Goal: Information Seeking & Learning: Check status

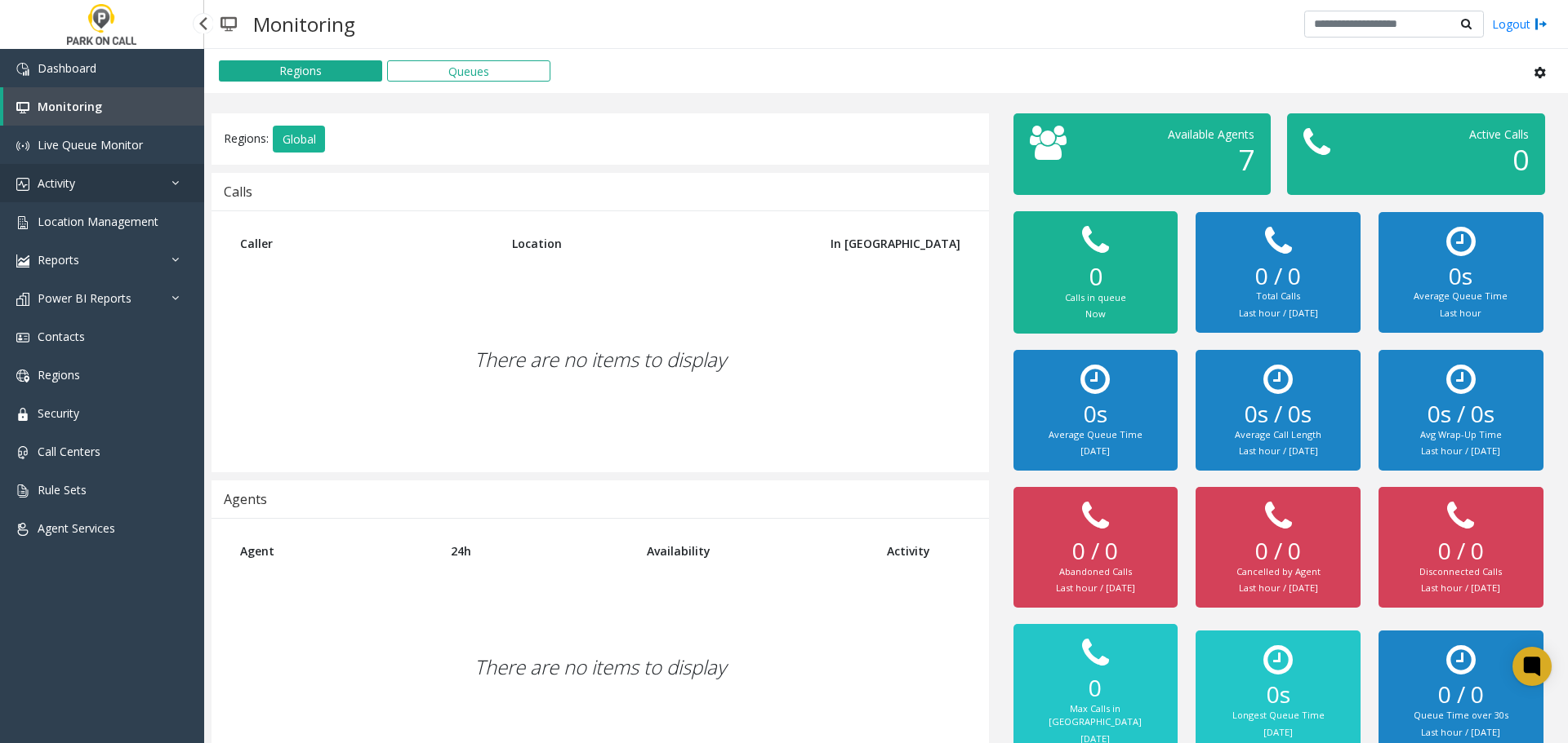
click at [145, 184] on link "Activity" at bounding box center [102, 184] width 204 height 39
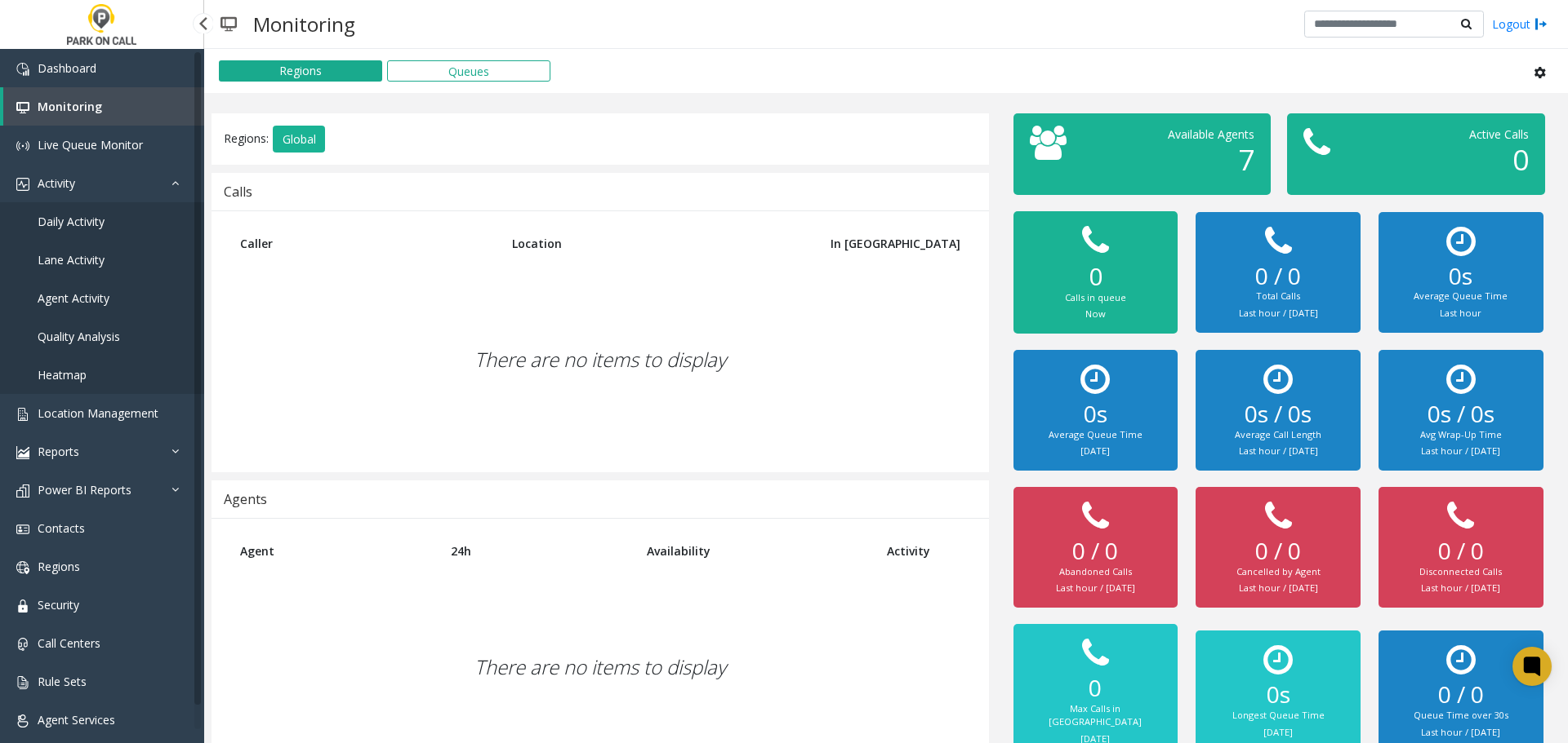
click at [129, 297] on link "Agent Activity" at bounding box center [102, 299] width 204 height 39
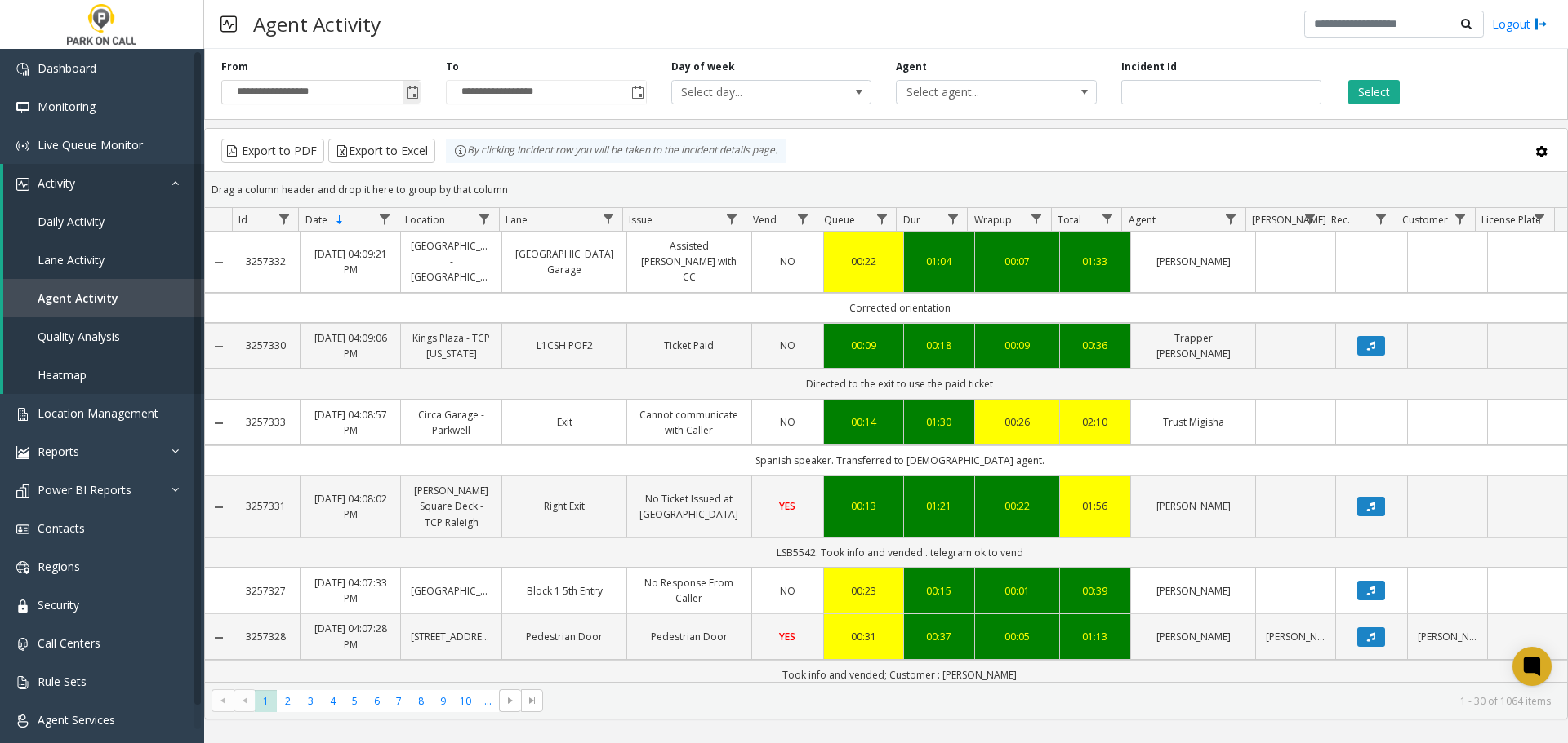
click at [418, 99] on span "Toggle popup" at bounding box center [413, 94] width 14 height 14
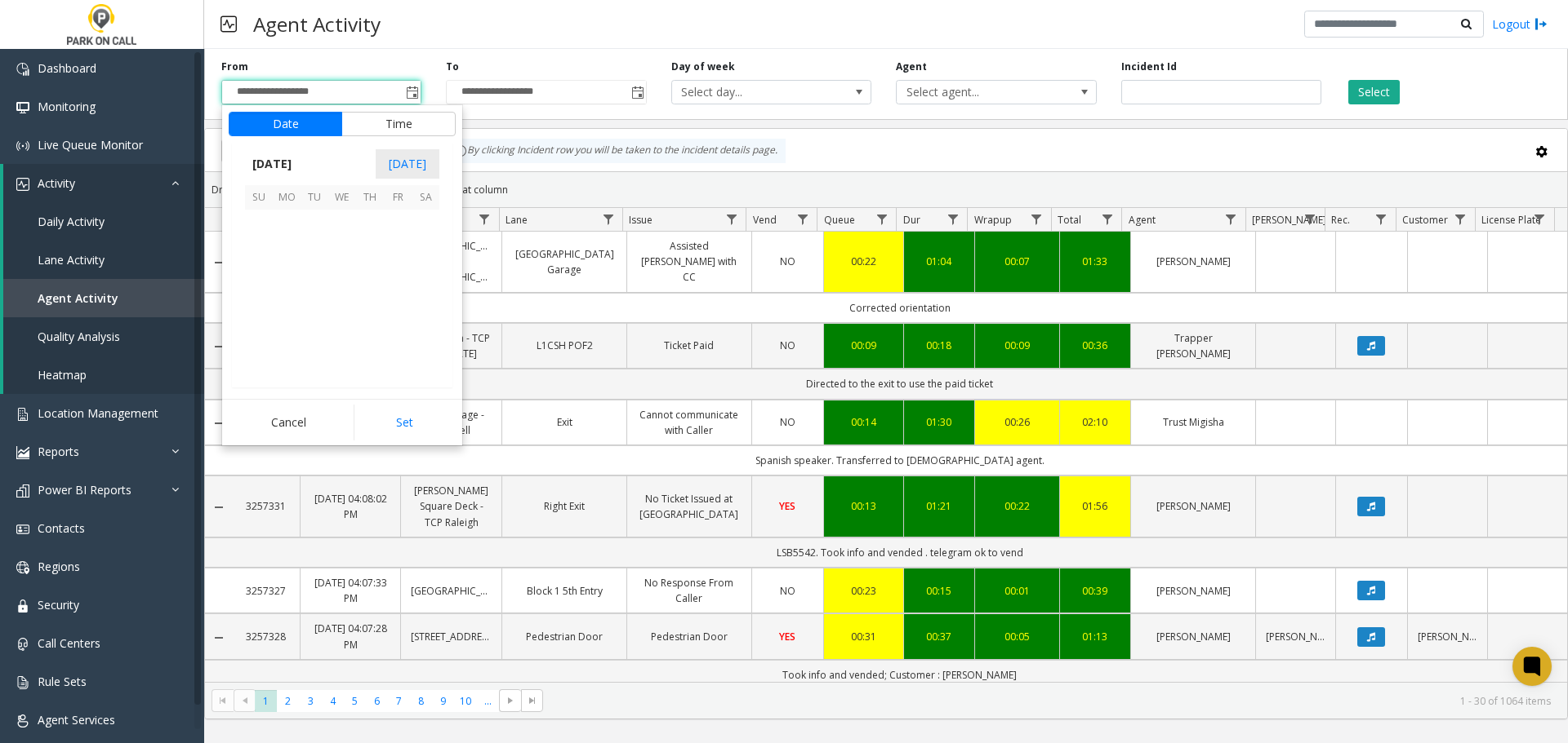
scroll to position [292701, 0]
click at [304, 304] on span "19" at bounding box center [314, 306] width 28 height 28
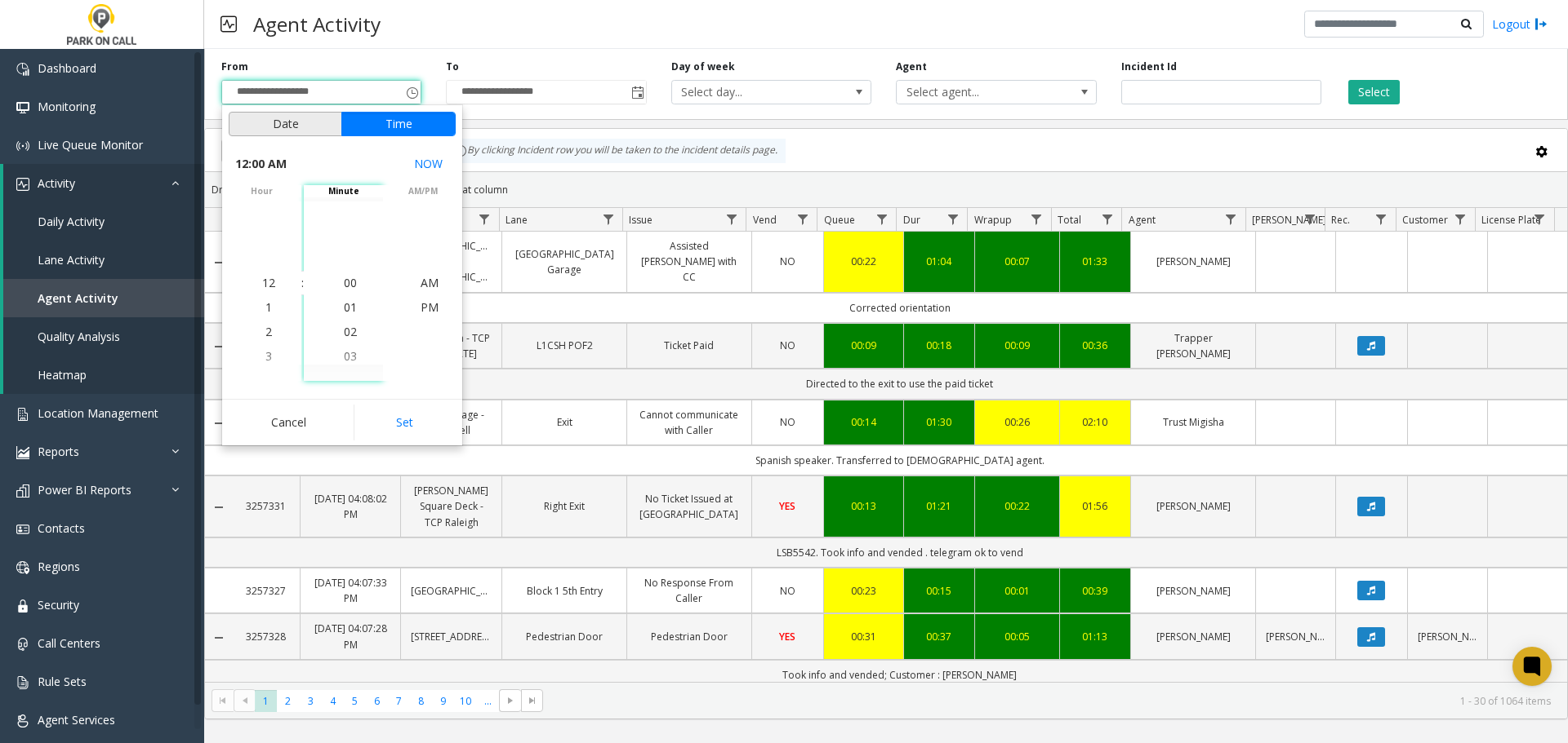
click at [289, 135] on button "Date" at bounding box center [284, 124] width 113 height 24
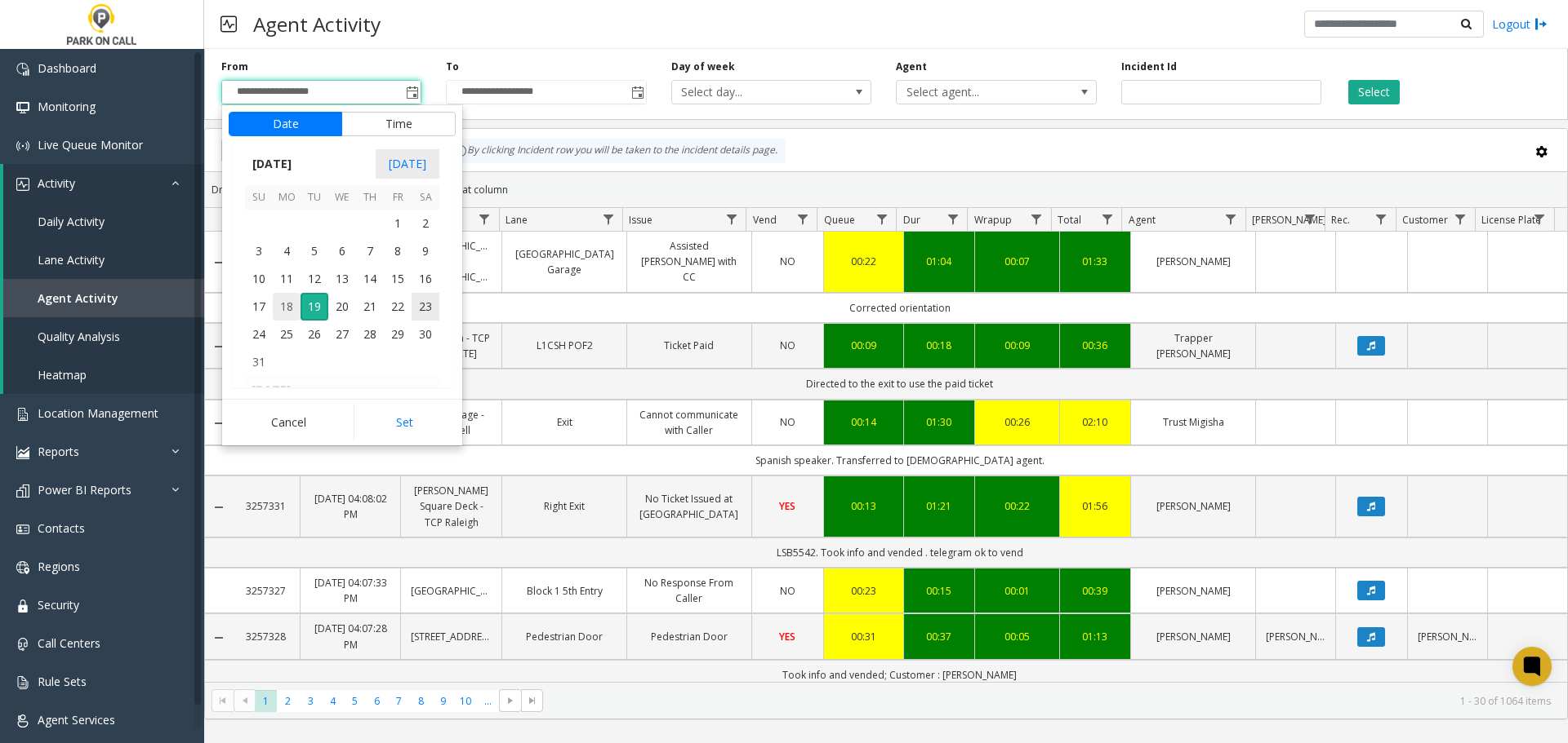
click at [296, 300] on span "18" at bounding box center [286, 306] width 28 height 28
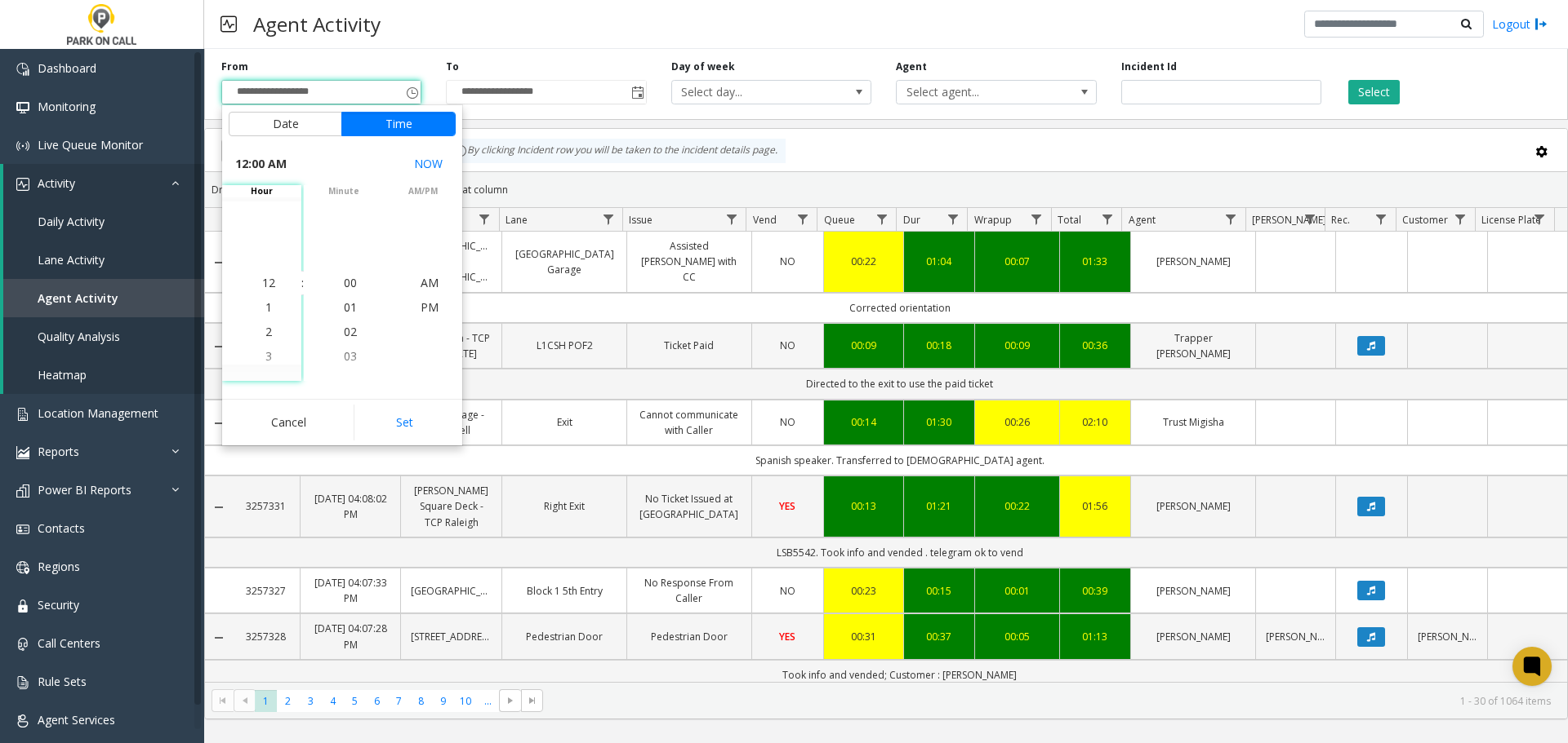
drag, startPoint x: 410, startPoint y: 410, endPoint x: 451, endPoint y: 357, distance: 67.0
click at [410, 412] on button "Set" at bounding box center [405, 422] width 102 height 36
type input "**********"
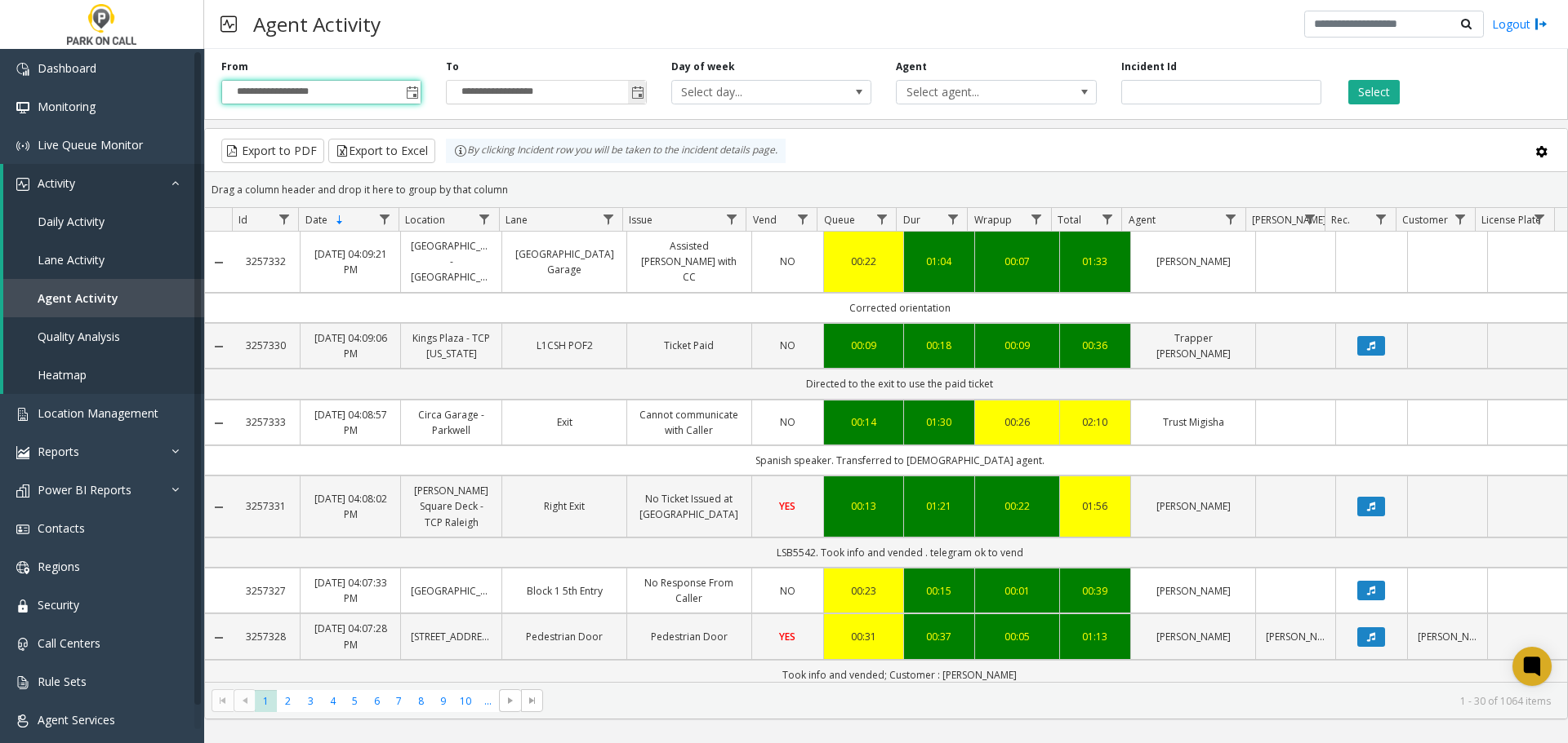
click at [644, 98] on span "Toggle popup" at bounding box center [638, 94] width 14 height 14
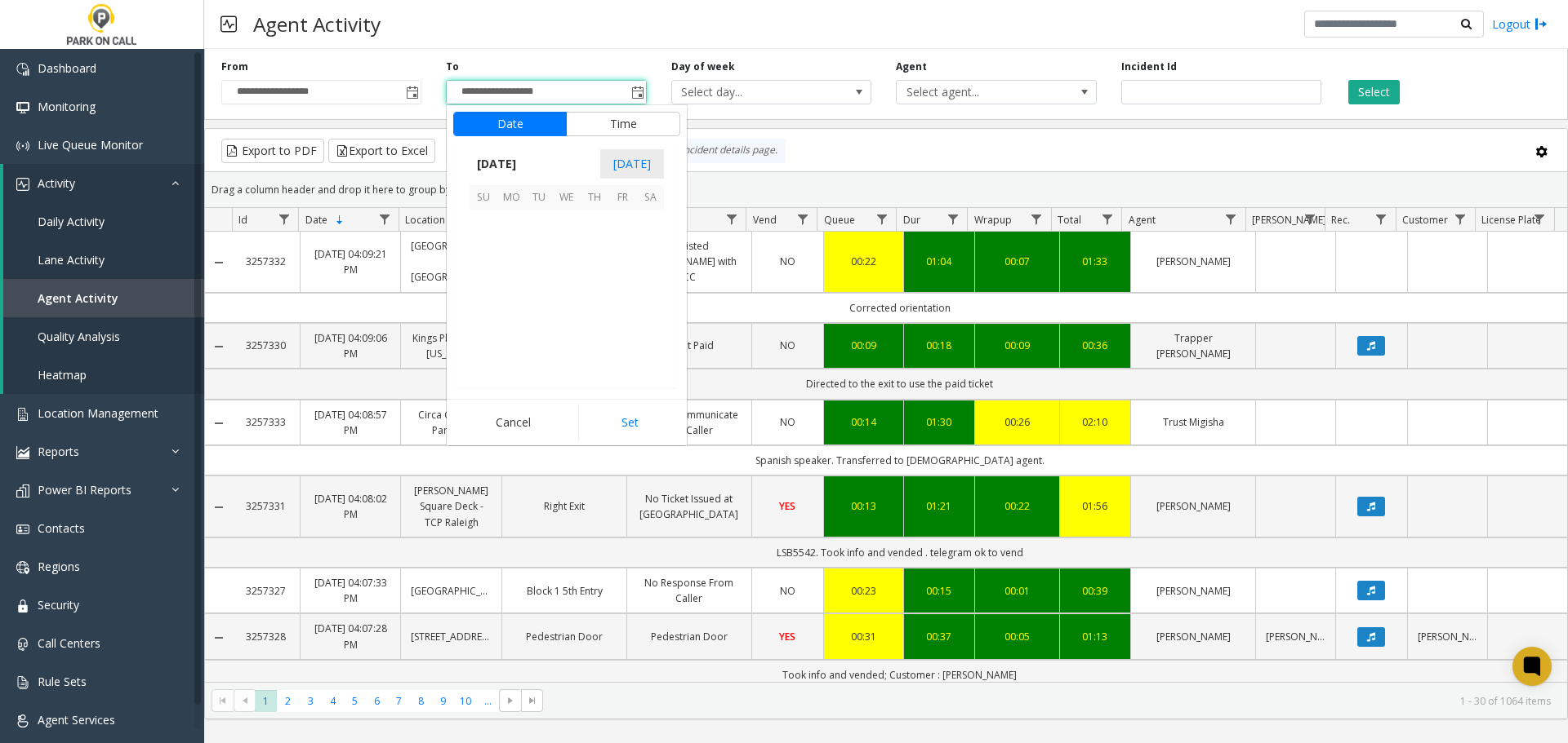
scroll to position [24, 0]
click at [543, 307] on span "19" at bounding box center [538, 306] width 28 height 28
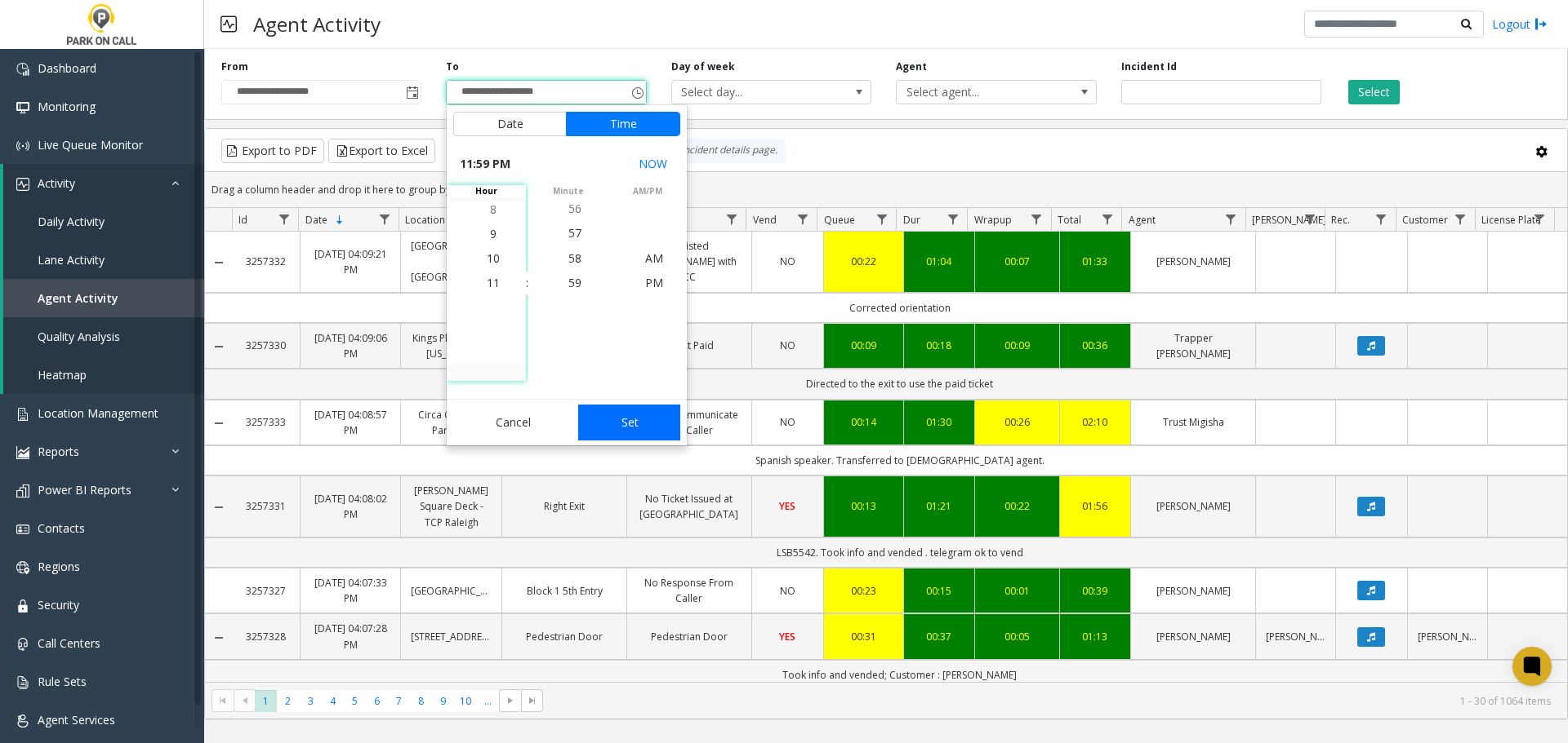
click at [627, 427] on button "Set" at bounding box center [629, 422] width 102 height 36
type input "**********"
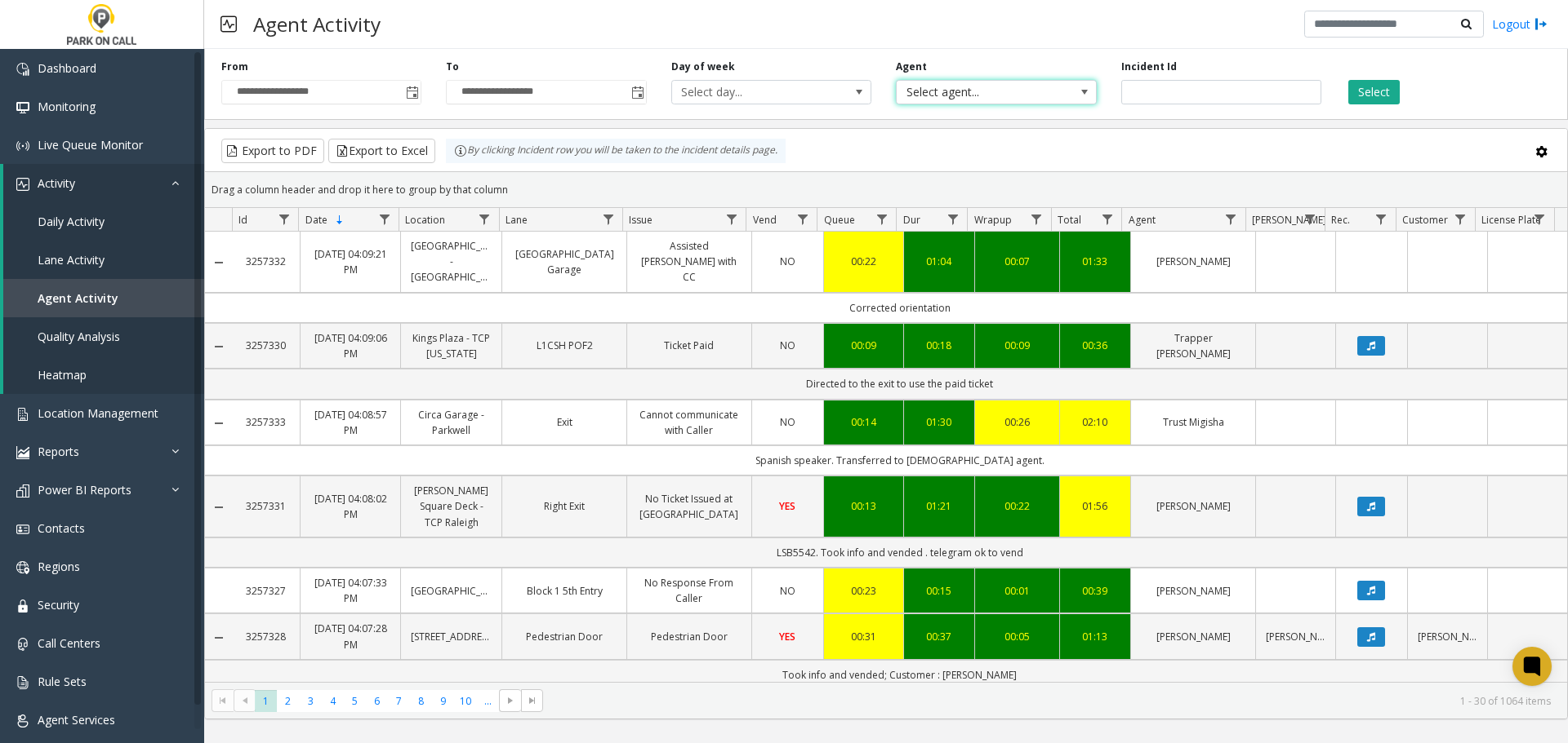
click at [1083, 95] on span at bounding box center [1085, 93] width 14 height 14
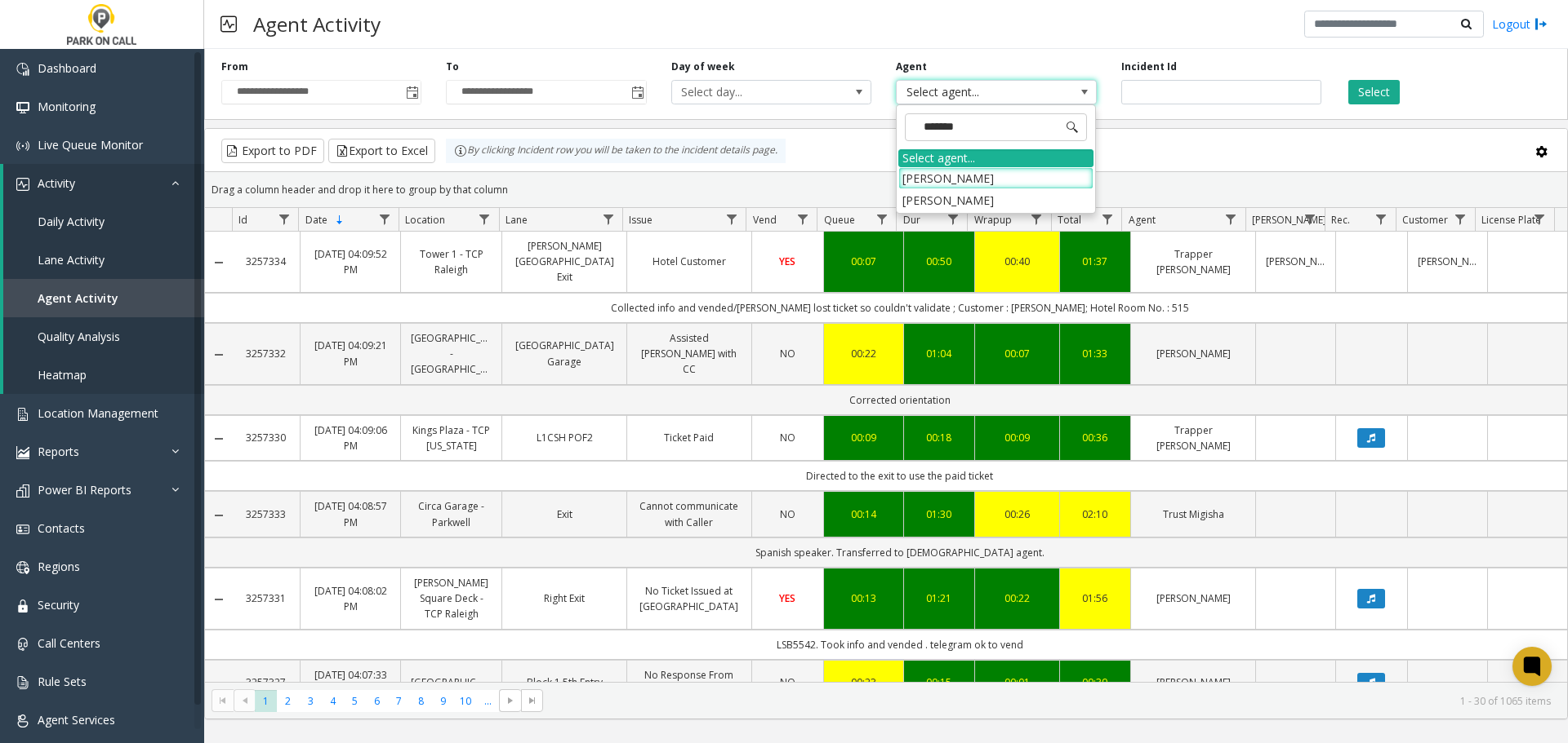
type input "********"
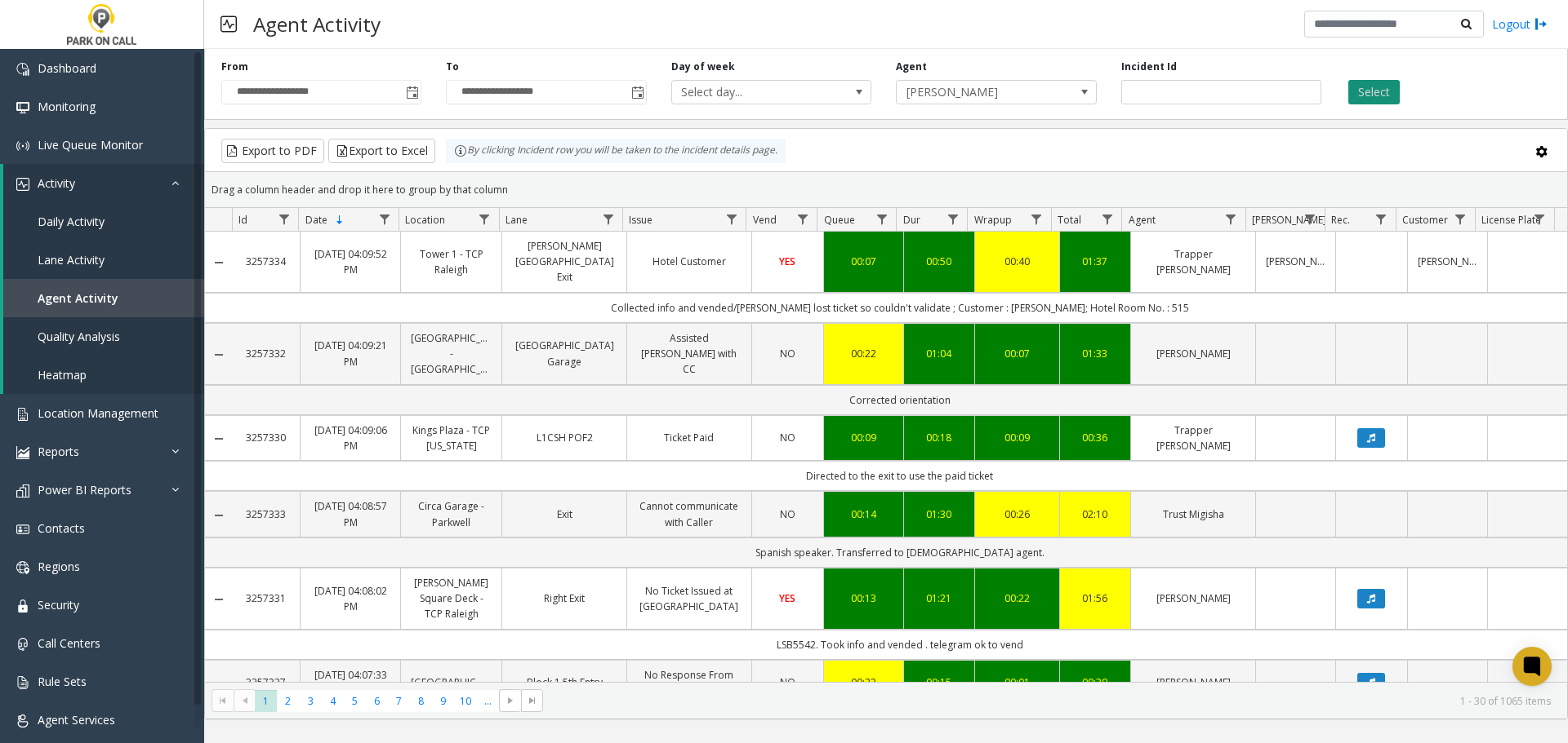
click at [1362, 82] on button "Select" at bounding box center [1374, 92] width 51 height 24
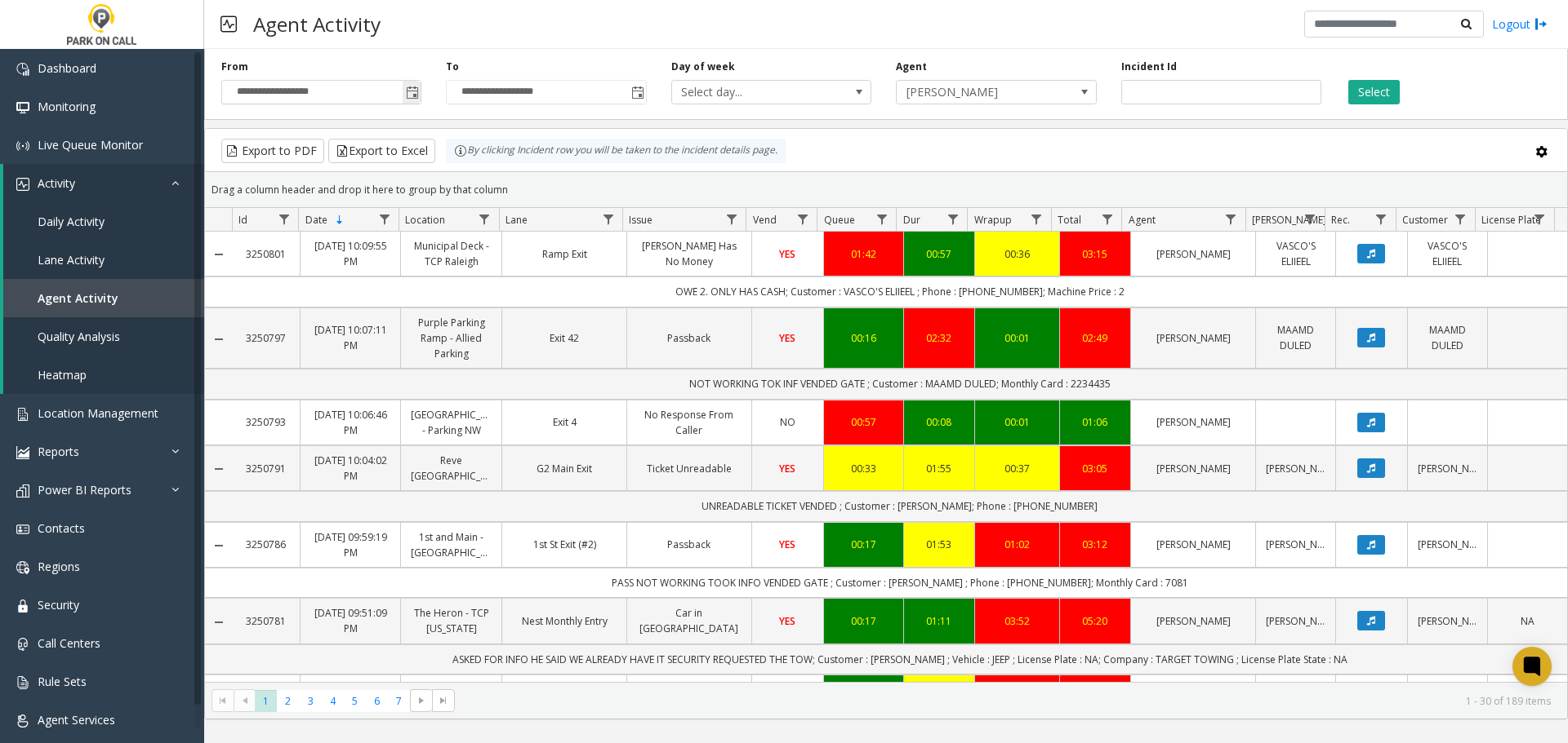
click at [418, 95] on span "Toggle popup" at bounding box center [413, 94] width 14 height 14
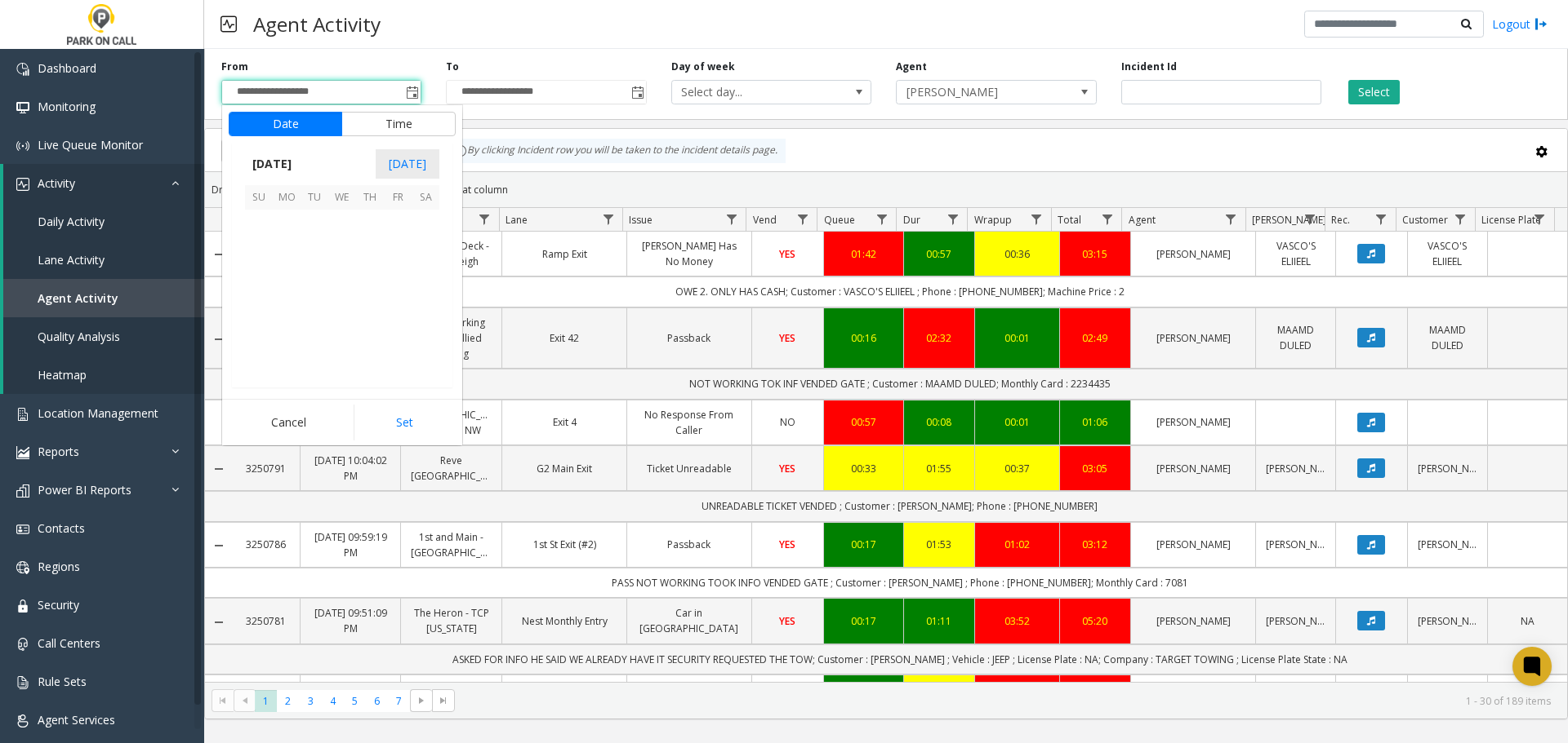
scroll to position [292701, 0]
click at [318, 308] on span "19" at bounding box center [314, 306] width 28 height 28
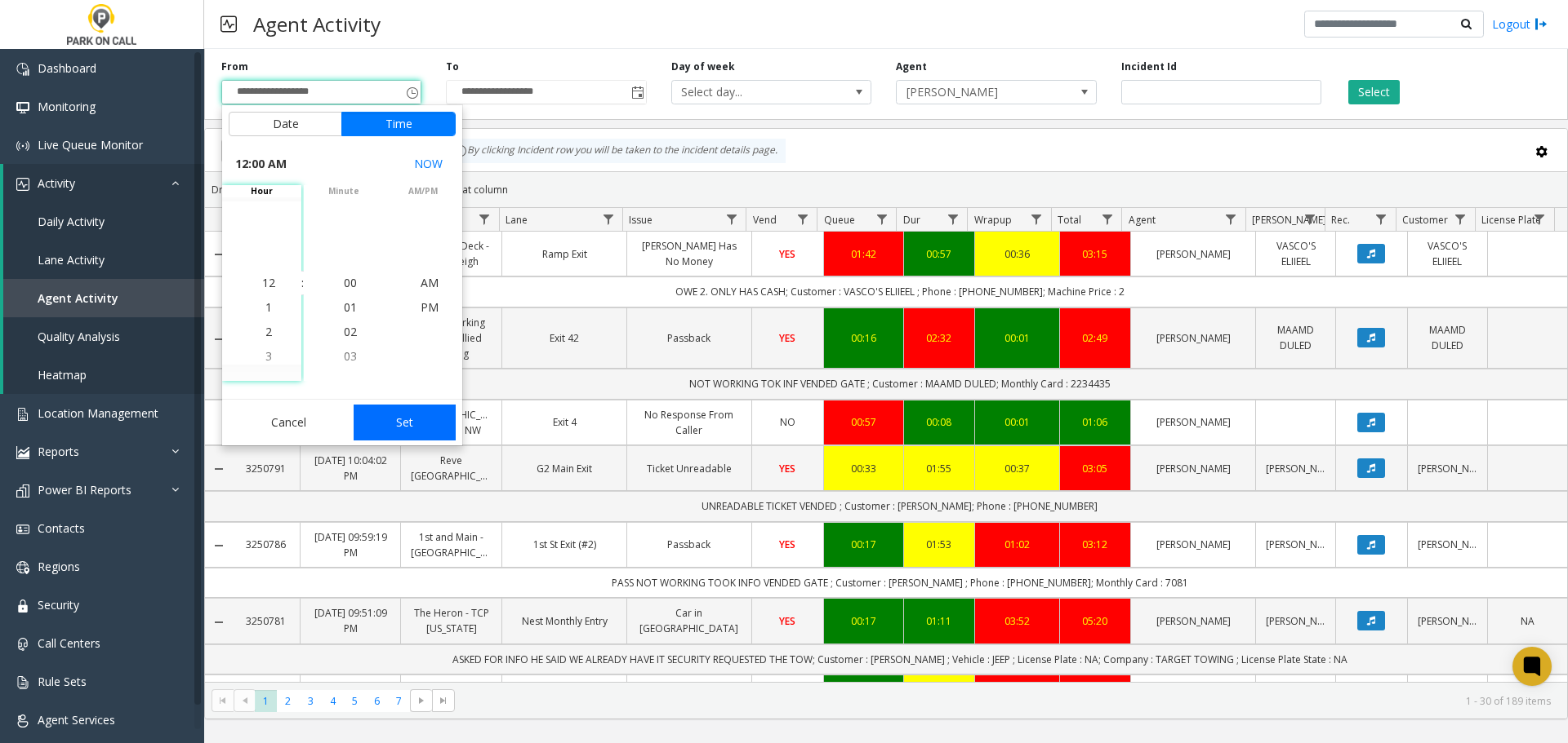
click at [421, 413] on button "Set" at bounding box center [405, 422] width 102 height 36
type input "**********"
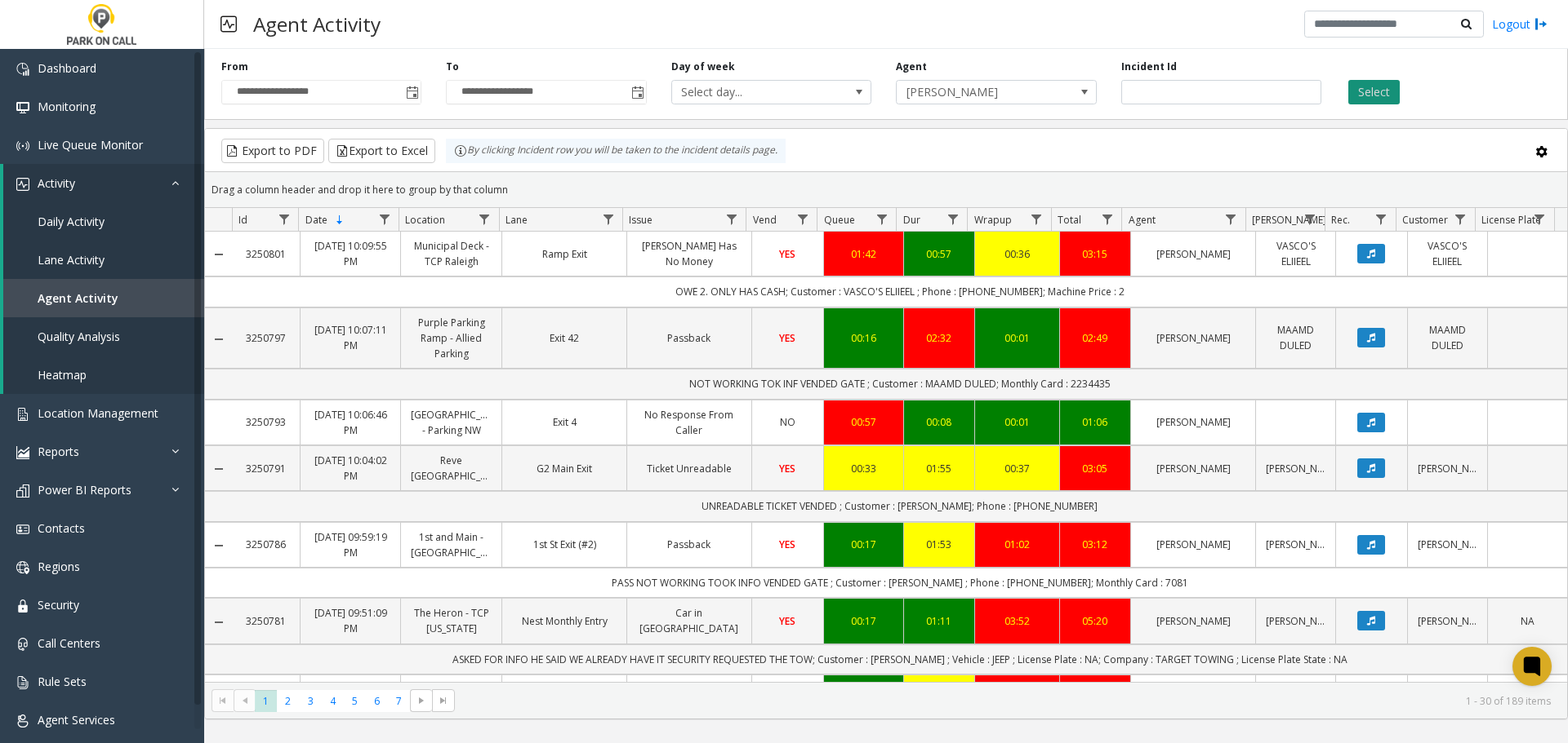
click at [1364, 82] on button "Select" at bounding box center [1374, 92] width 51 height 24
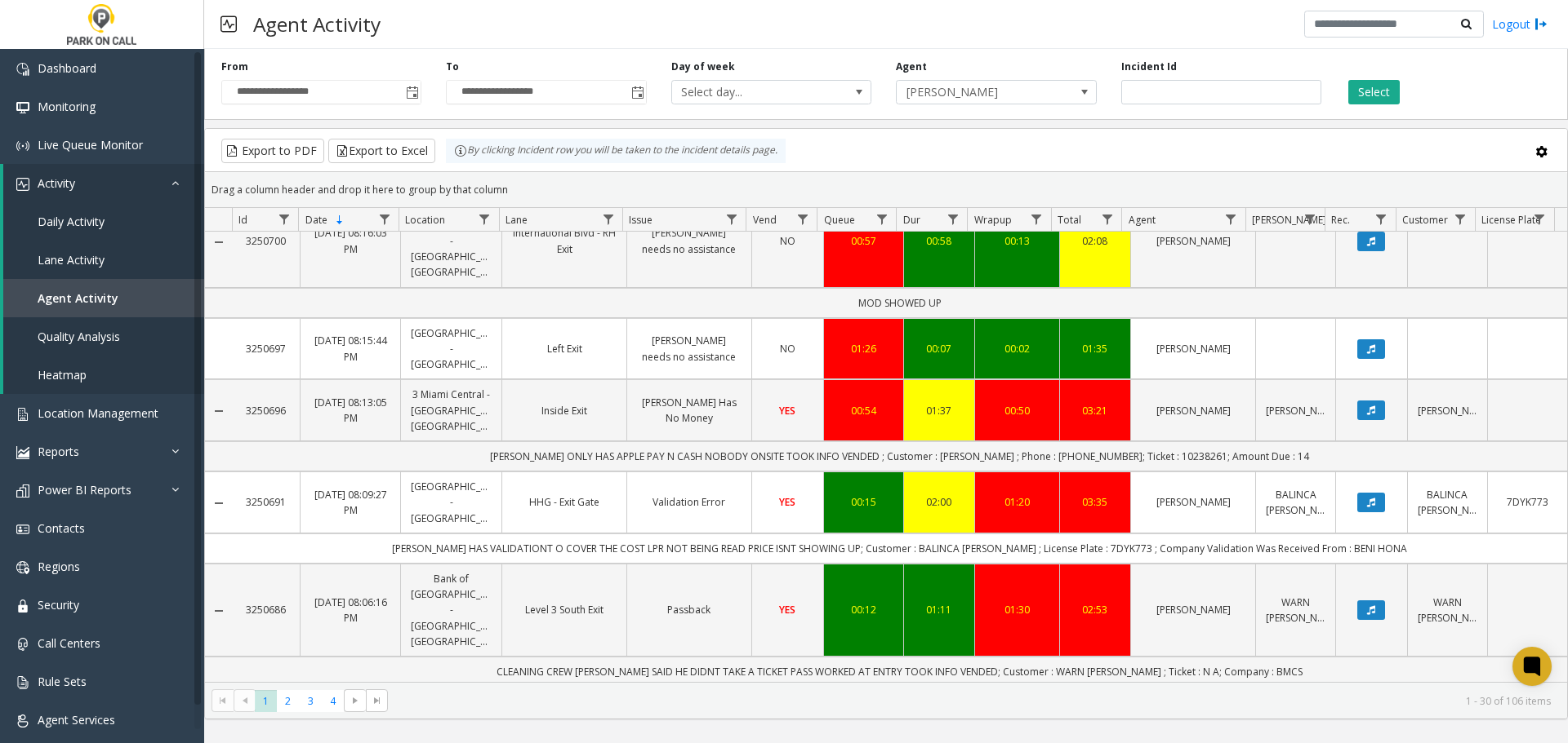
scroll to position [2064, 0]
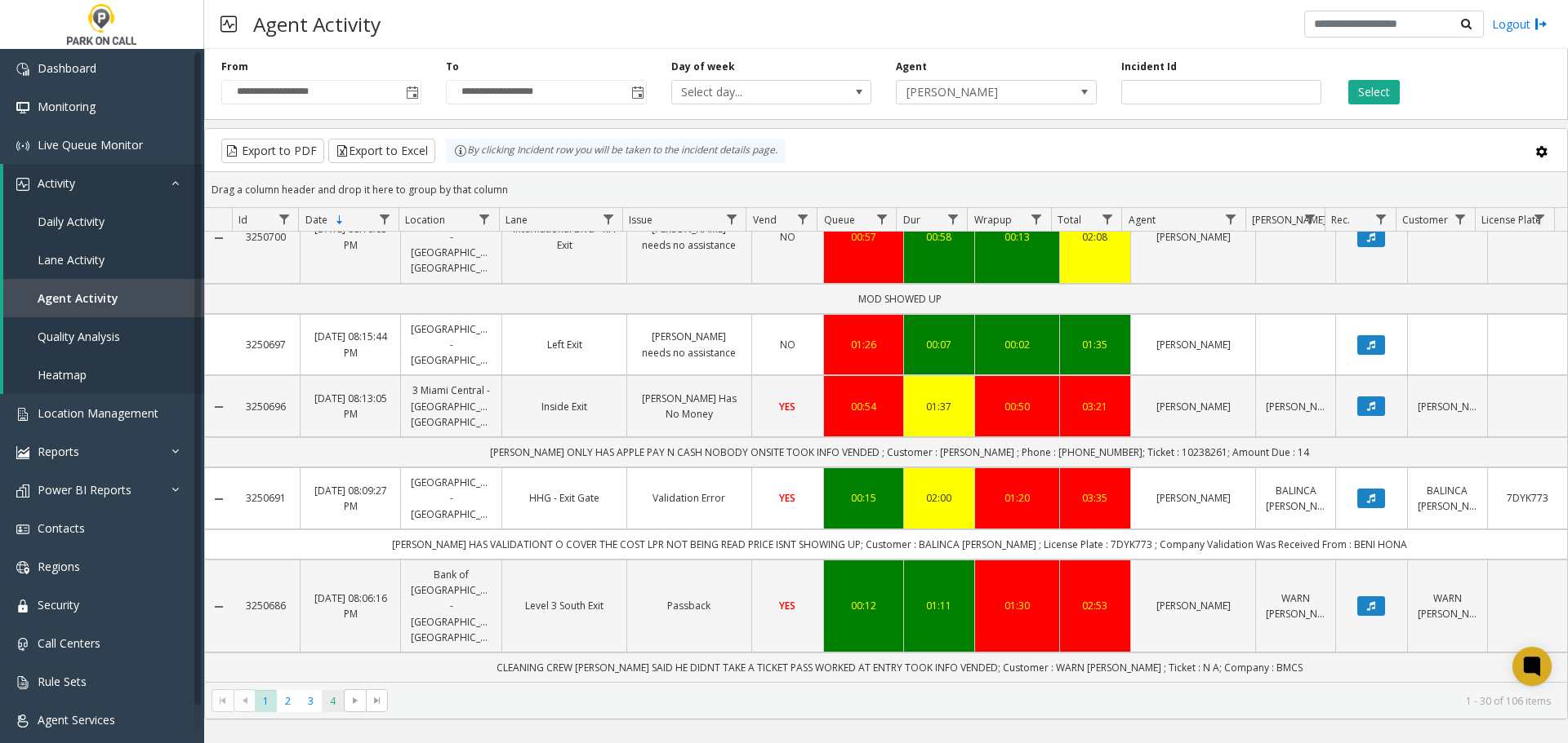
click at [333, 710] on span "4" at bounding box center [333, 701] width 22 height 22
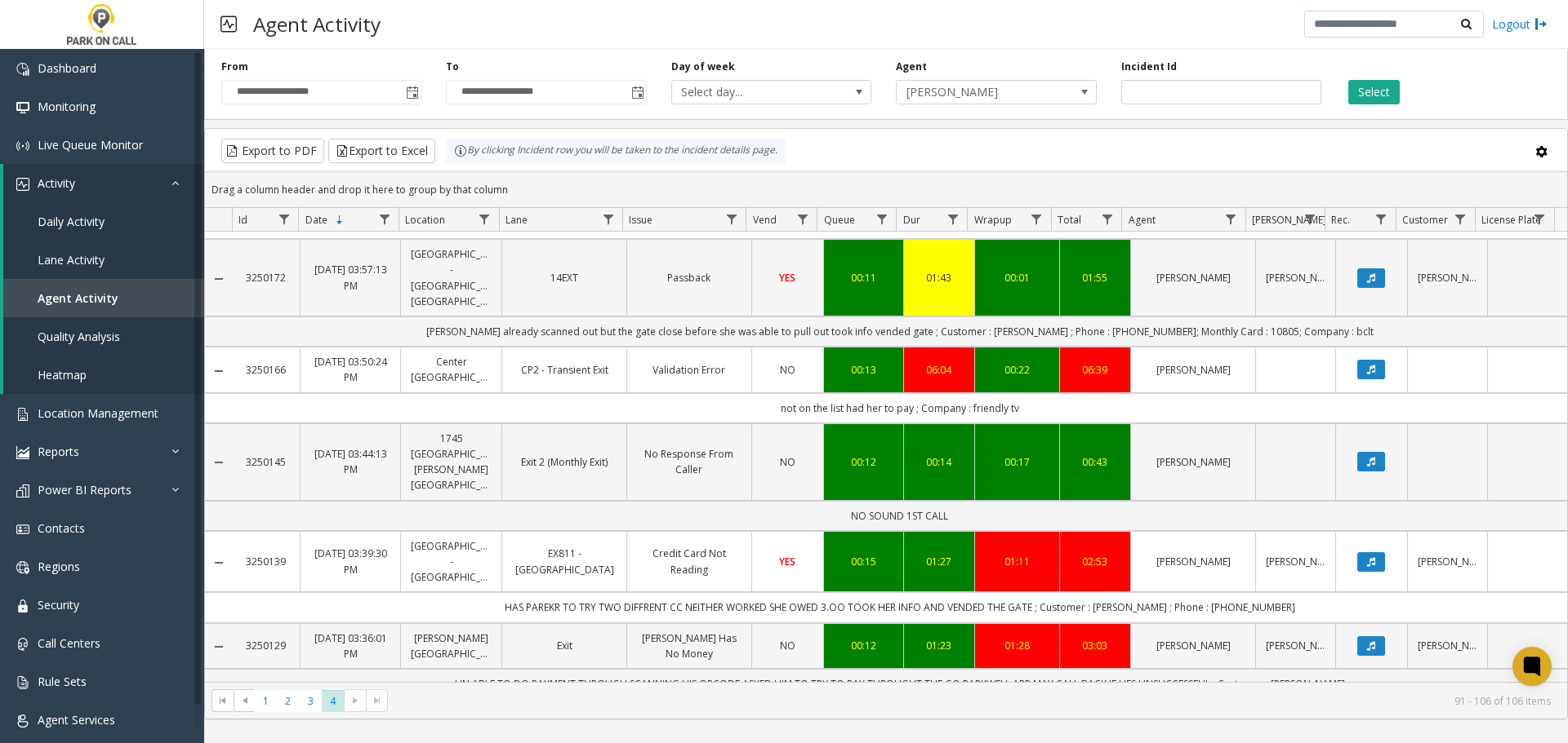
scroll to position [928, 0]
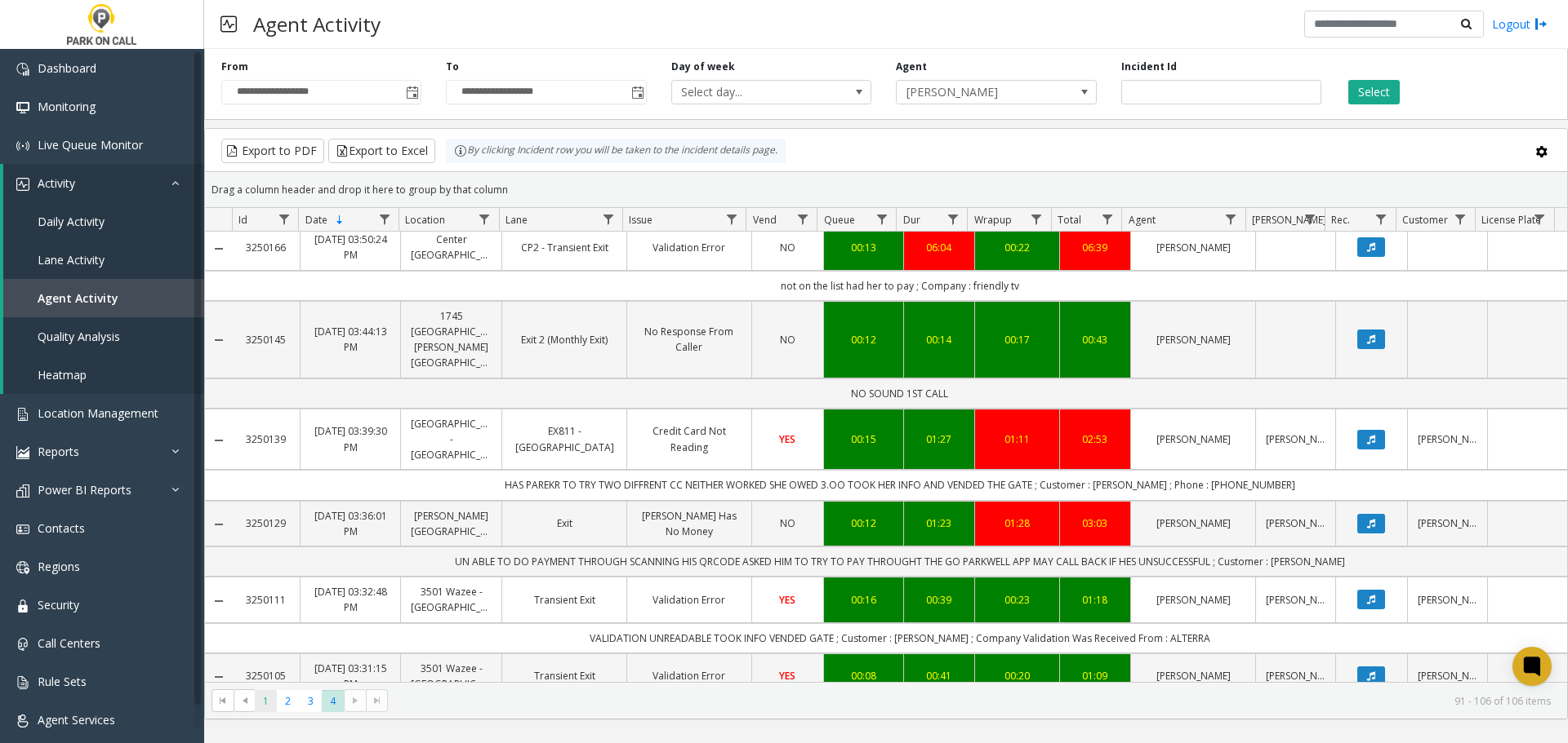
click at [262, 697] on span "1" at bounding box center [266, 701] width 22 height 22
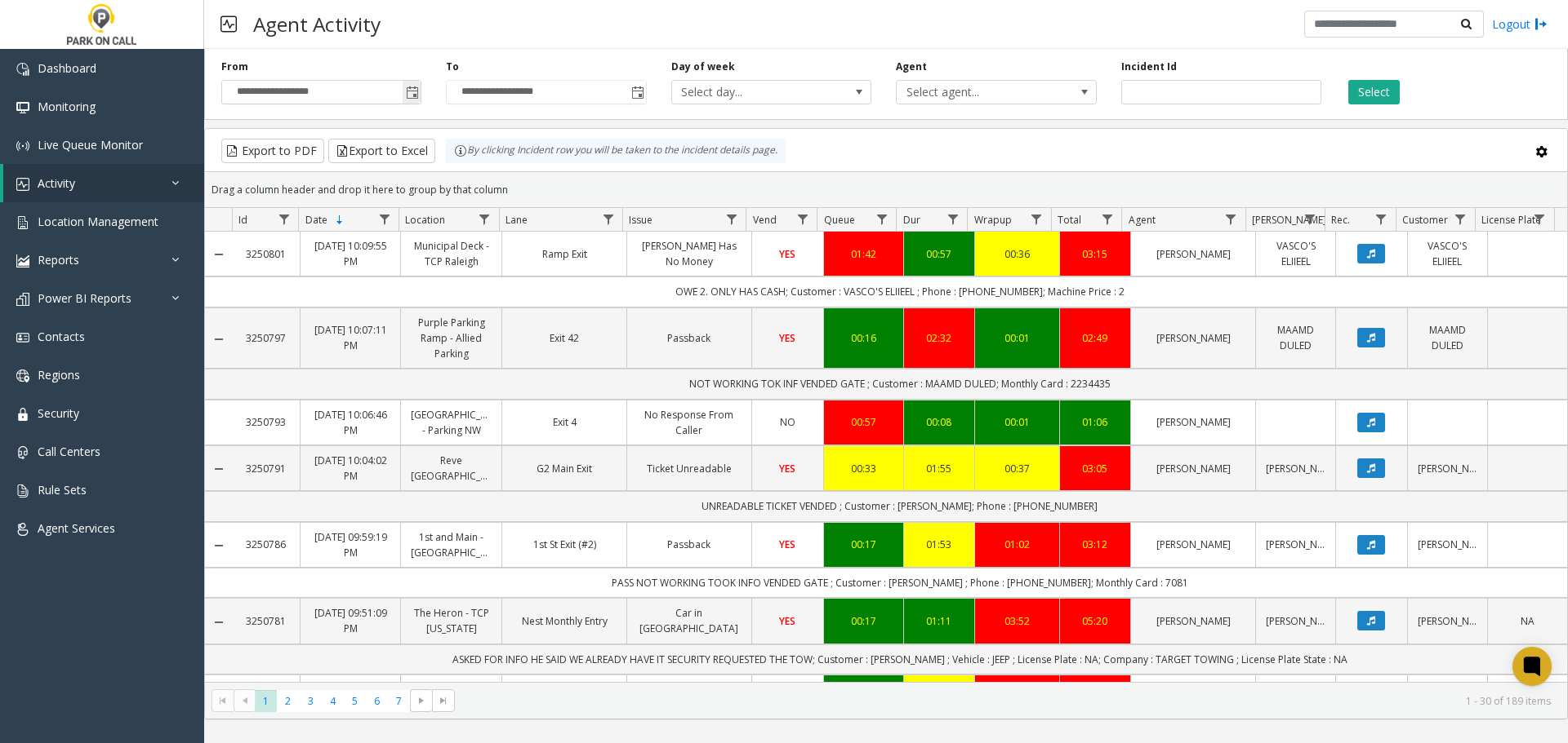
click at [407, 90] on span "Toggle popup" at bounding box center [413, 94] width 14 height 14
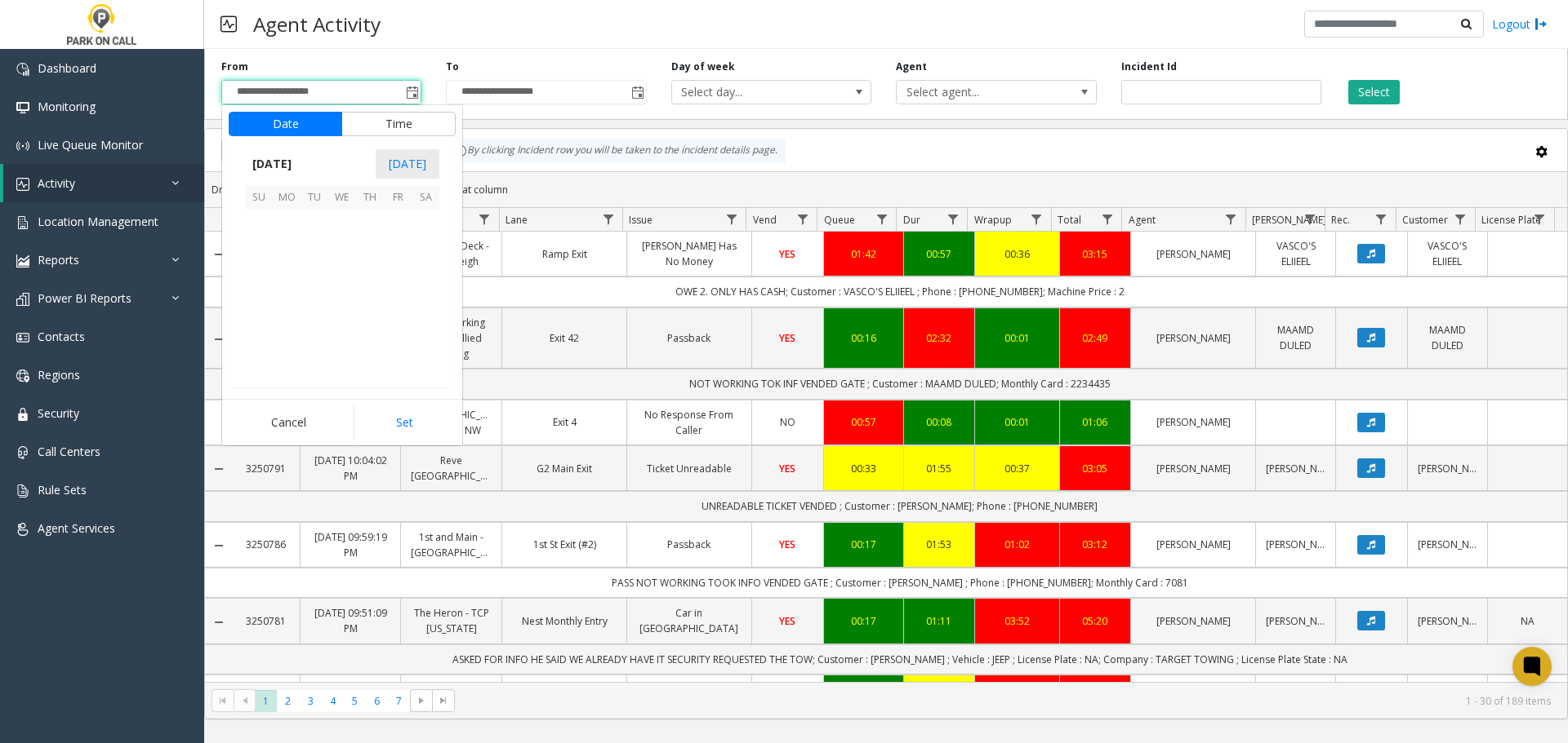
scroll to position [292701, 0]
click at [276, 300] on span "18" at bounding box center [286, 306] width 28 height 28
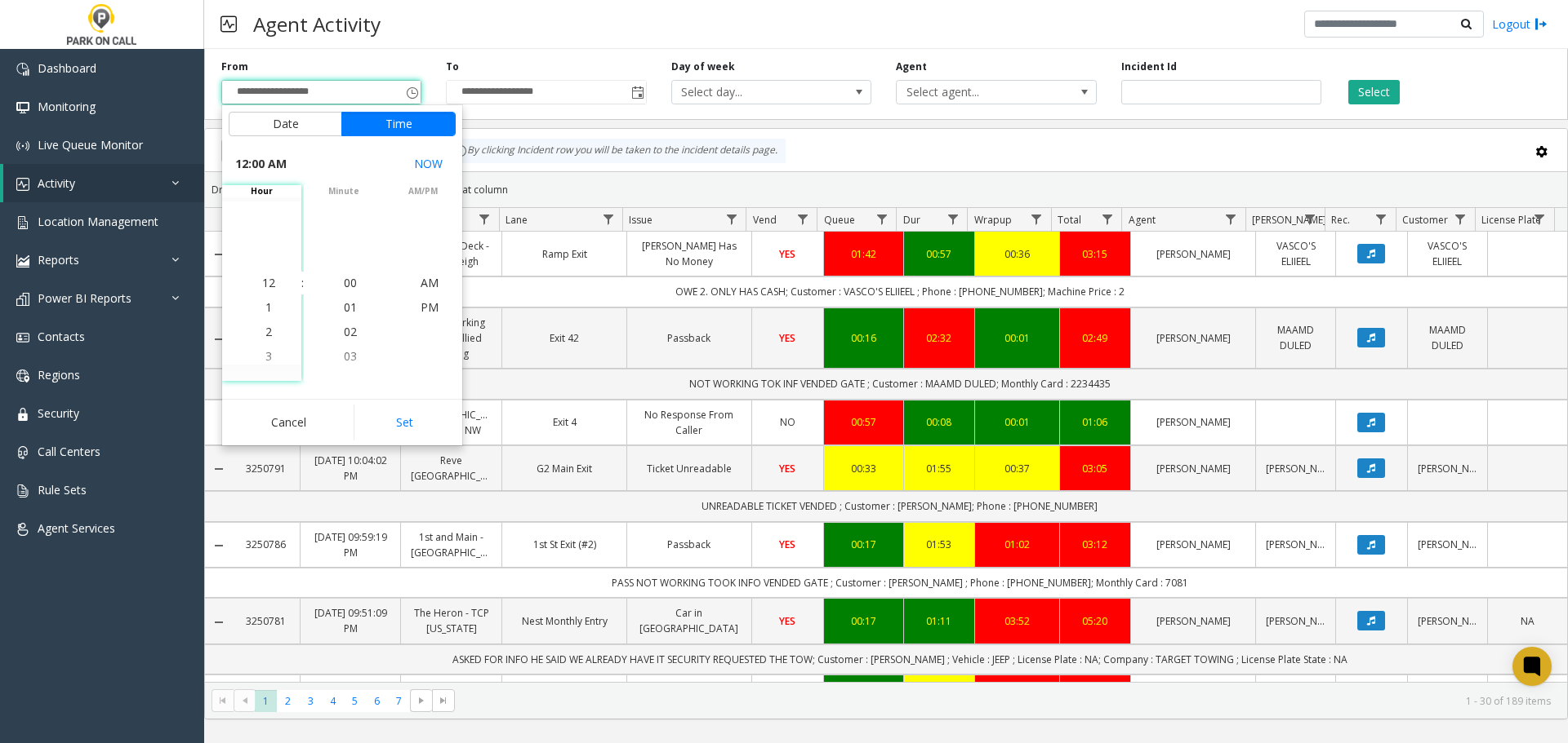
click at [412, 397] on div "Date Time August 2025 Today Su Mo Tu We Th Fr Sa August 2025 1 2 3 4 5 6 7 8 9 …" at bounding box center [342, 275] width 240 height 340
click at [412, 411] on button "Set" at bounding box center [405, 422] width 102 height 36
type input "**********"
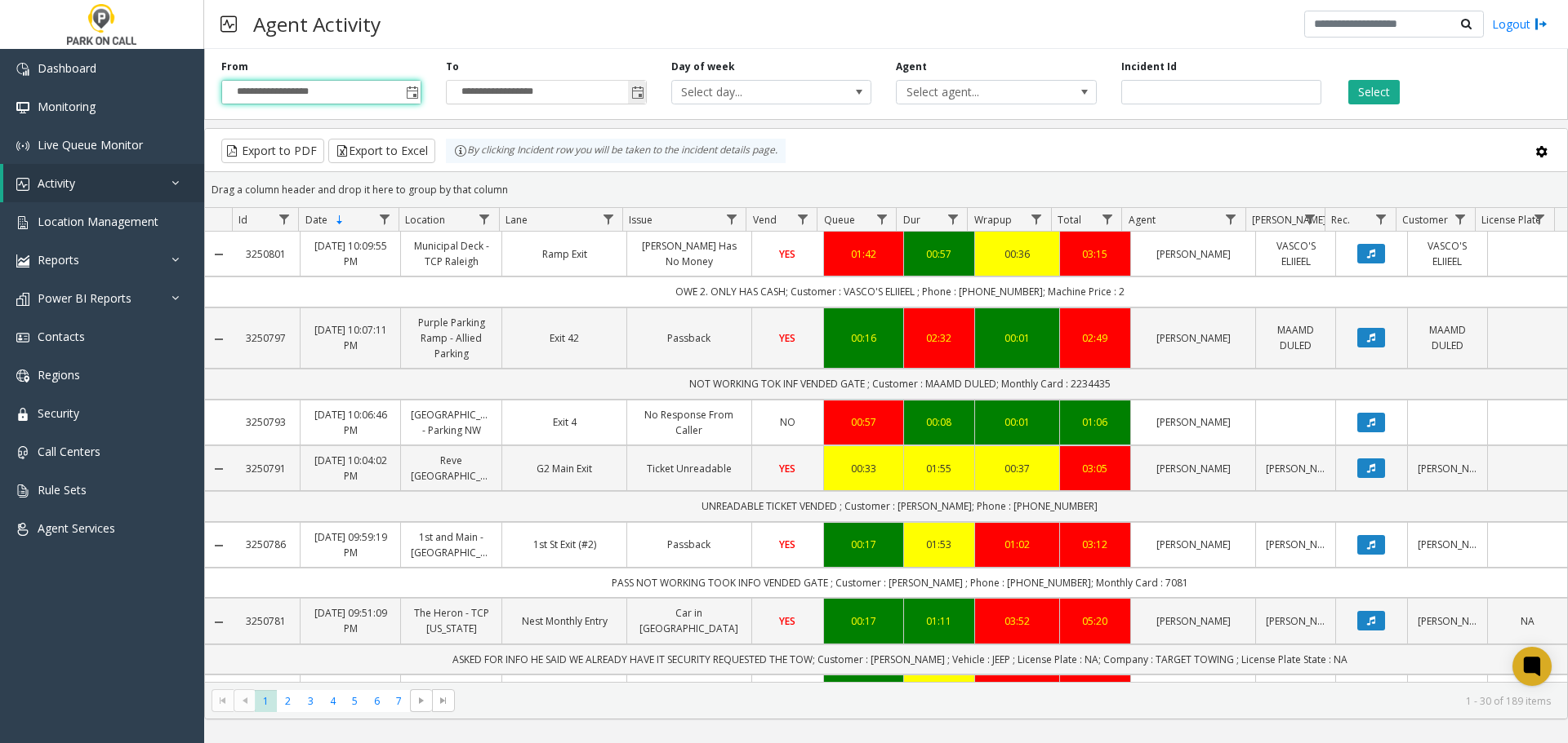
click at [643, 92] on span "Toggle popup" at bounding box center [638, 94] width 14 height 14
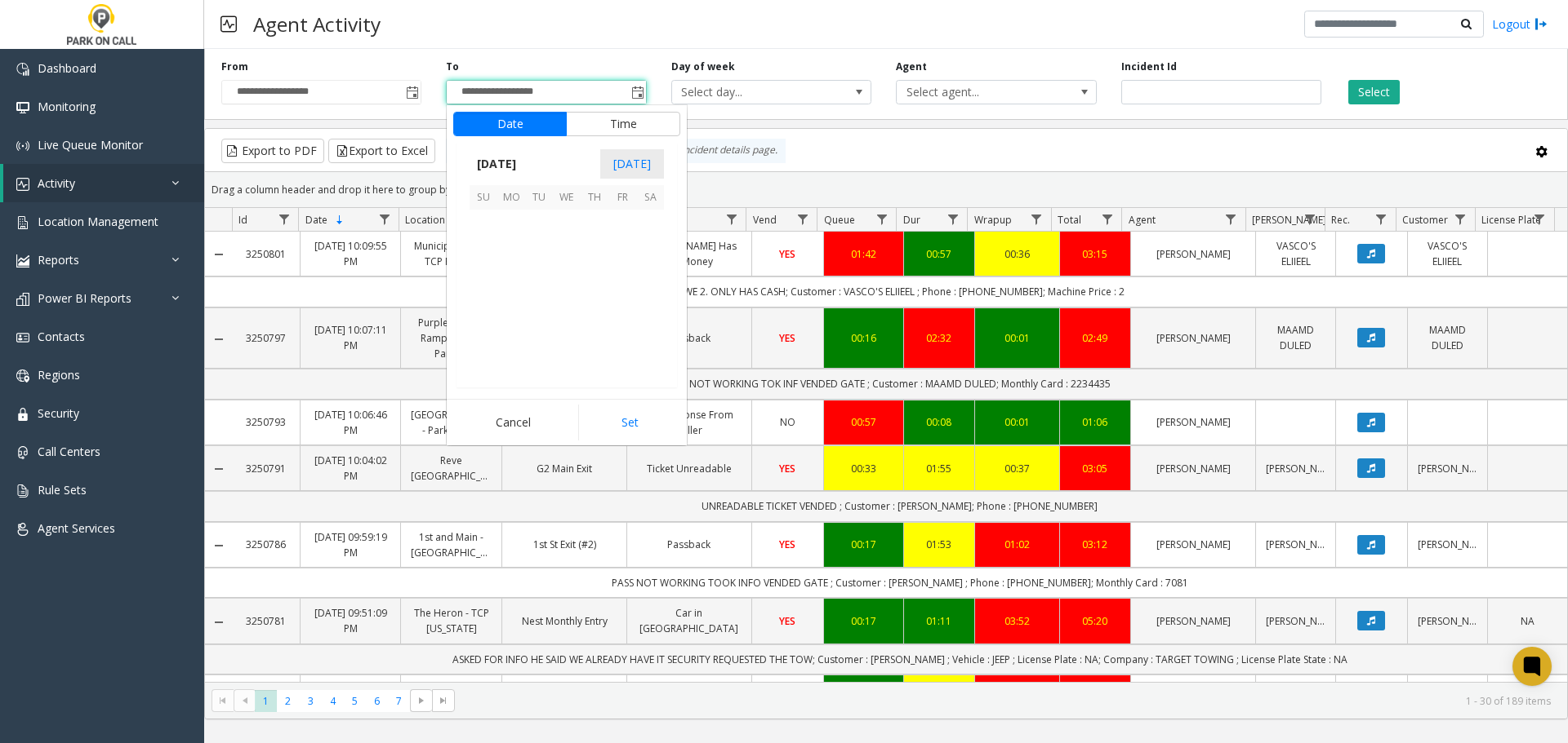
scroll to position [24, 0]
click at [516, 306] on span "18" at bounding box center [510, 306] width 28 height 28
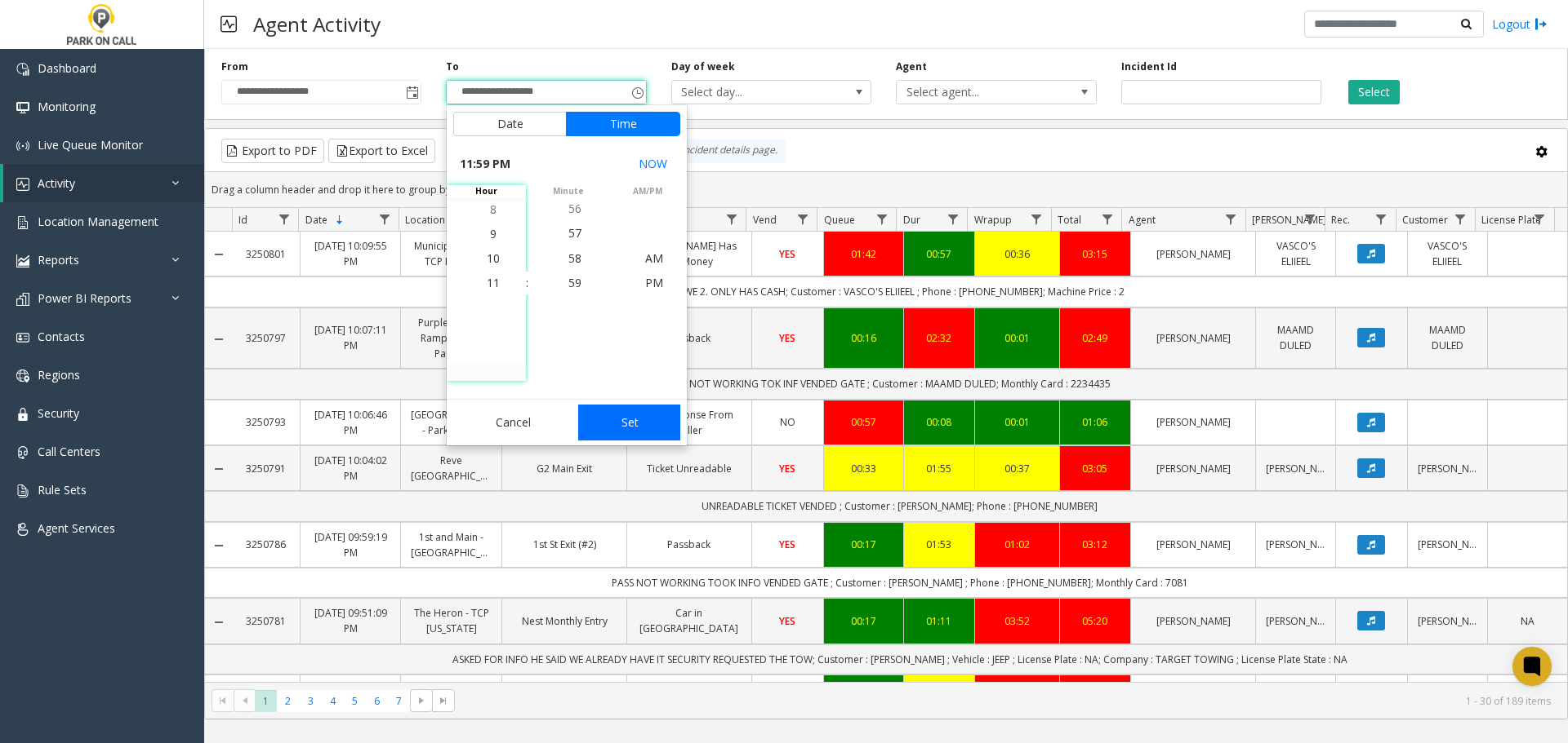
click at [639, 413] on button "Set" at bounding box center [629, 422] width 102 height 36
type input "**********"
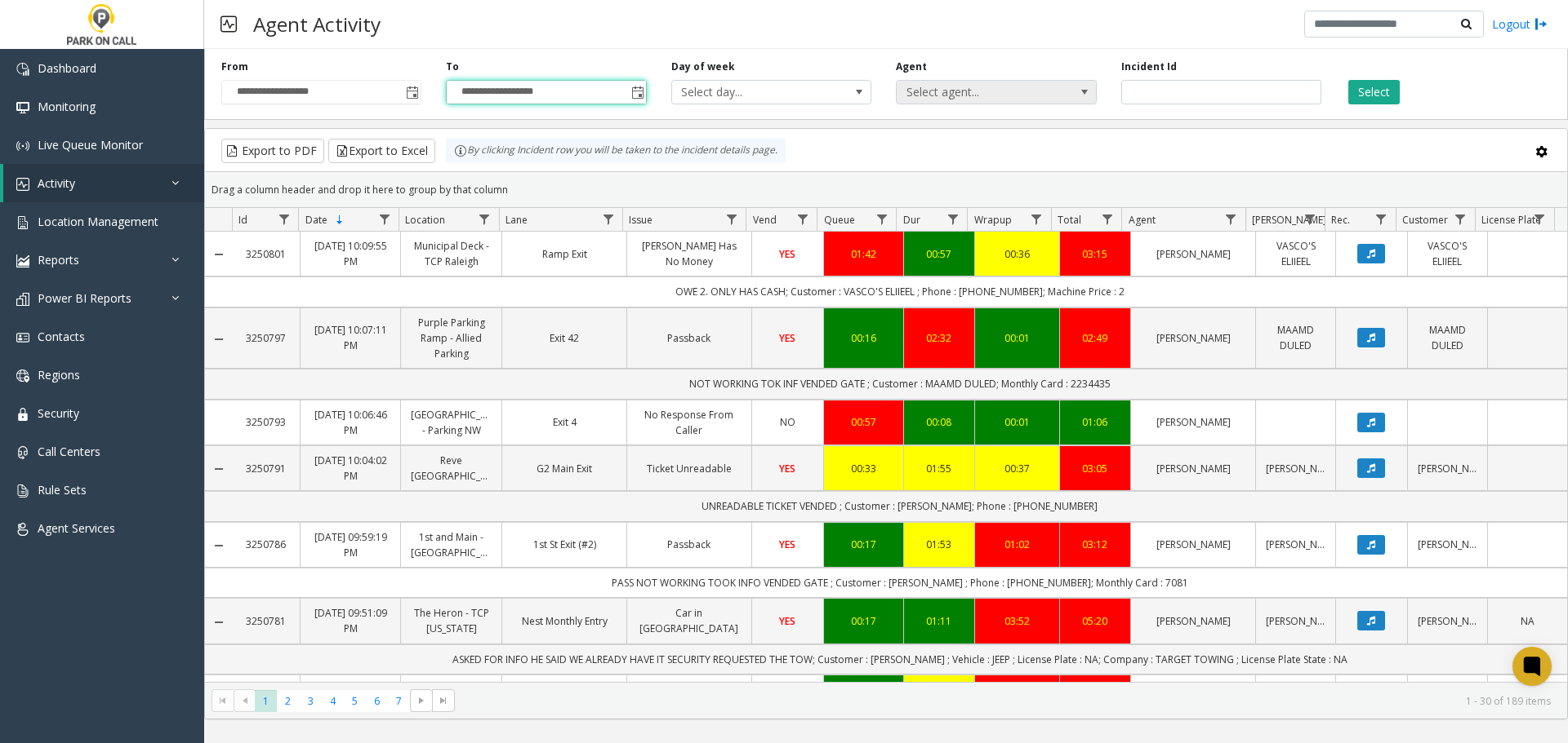
click at [1054, 92] on span "Select agent..." at bounding box center [975, 93] width 160 height 23
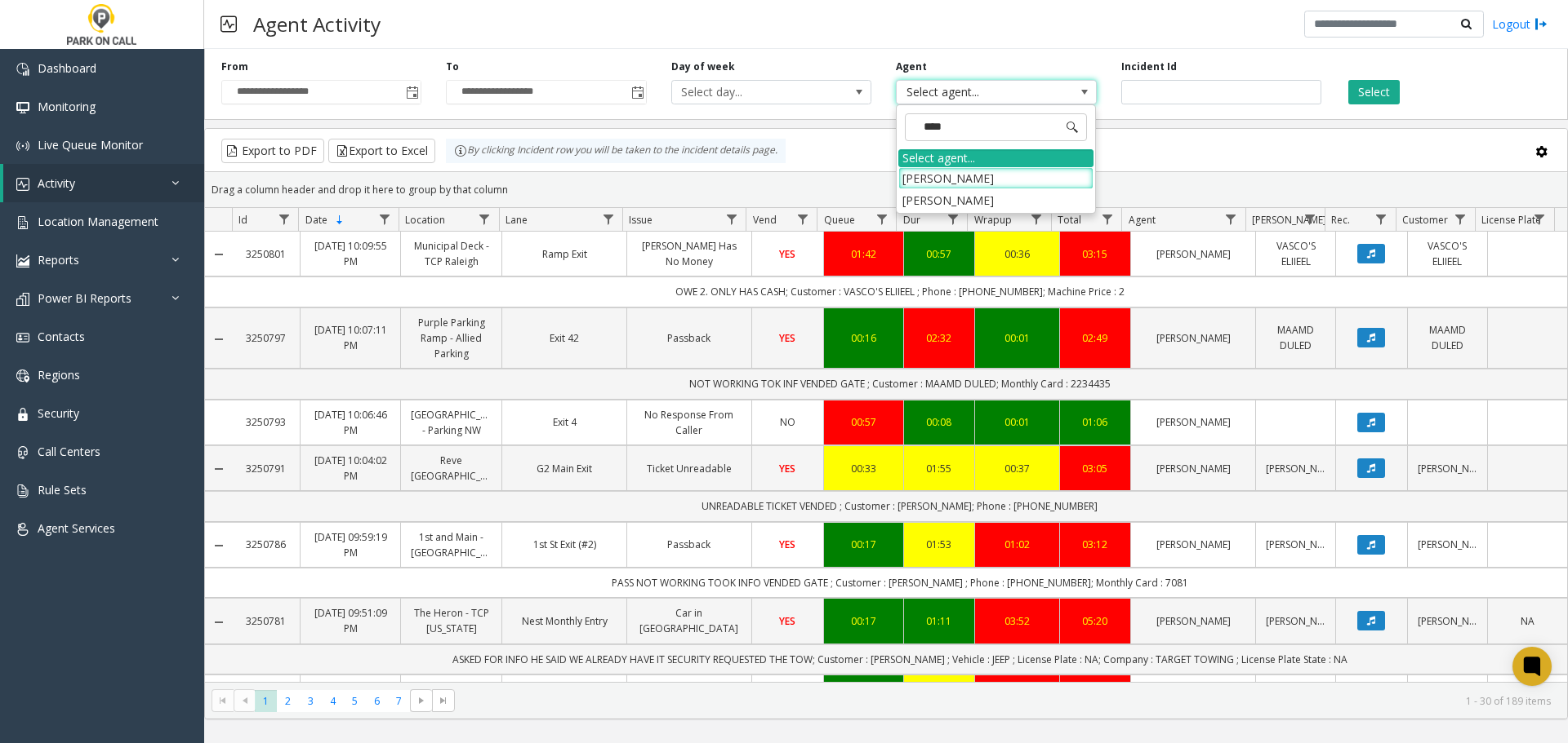
type input "*****"
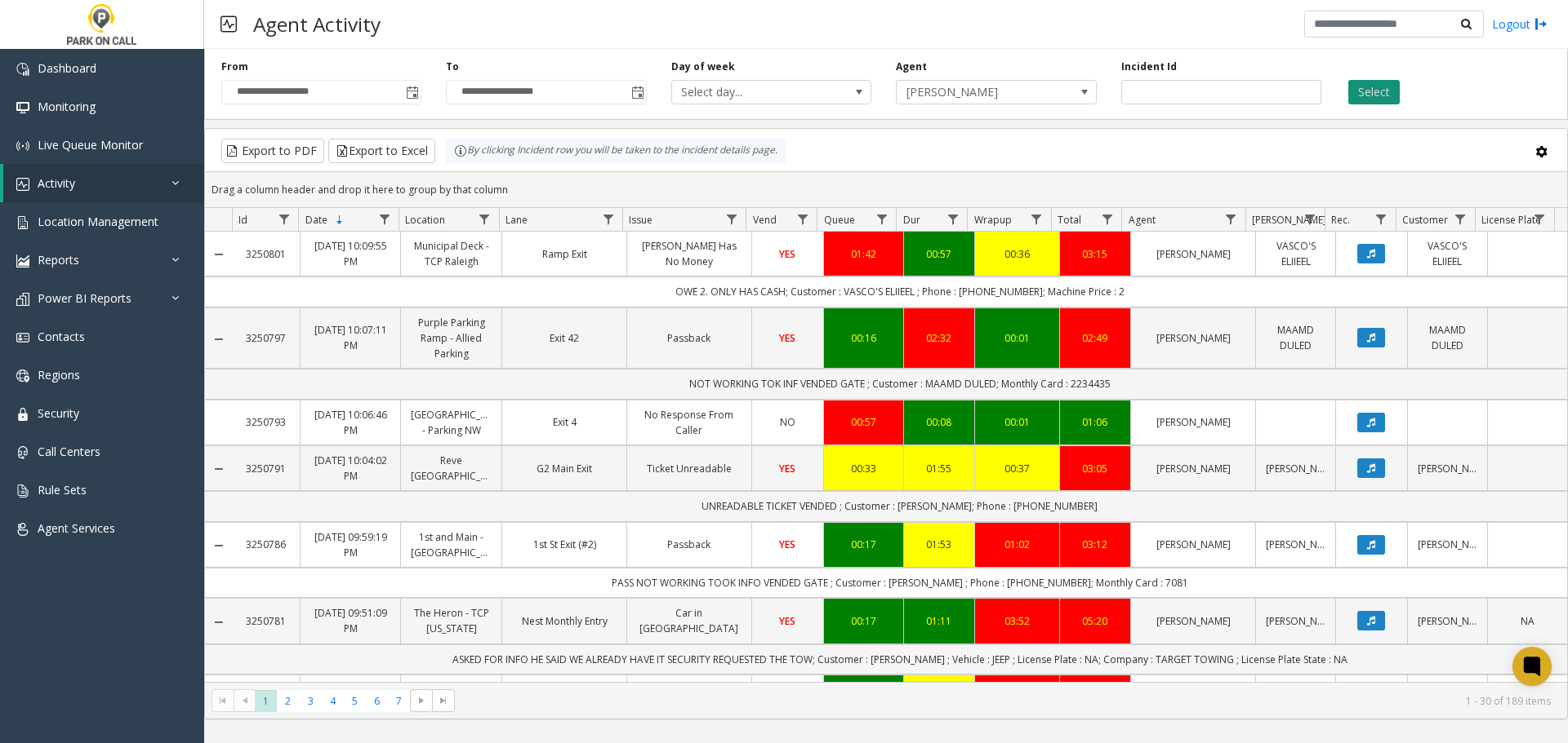
click at [1385, 102] on button "Select" at bounding box center [1374, 92] width 51 height 24
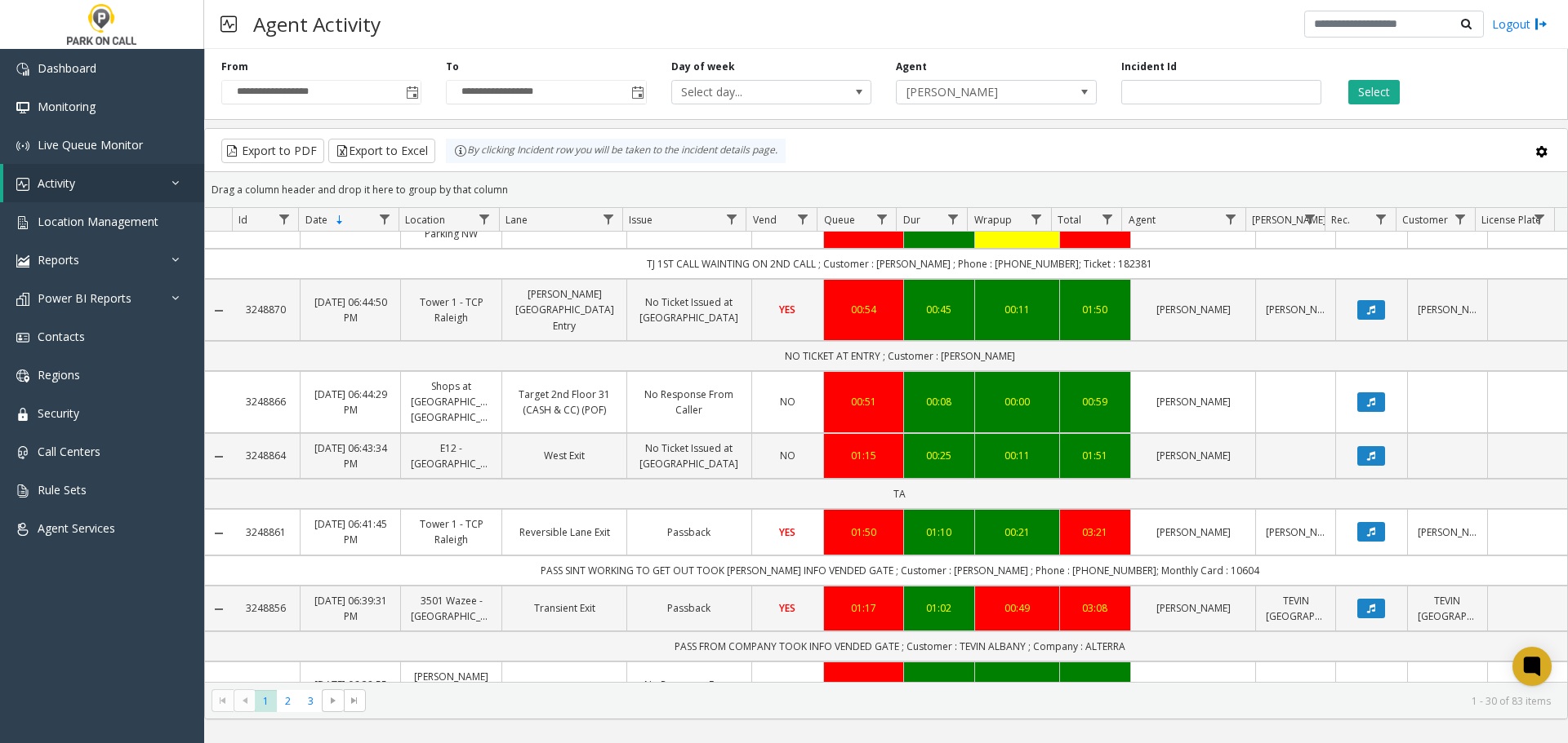
scroll to position [1788, 0]
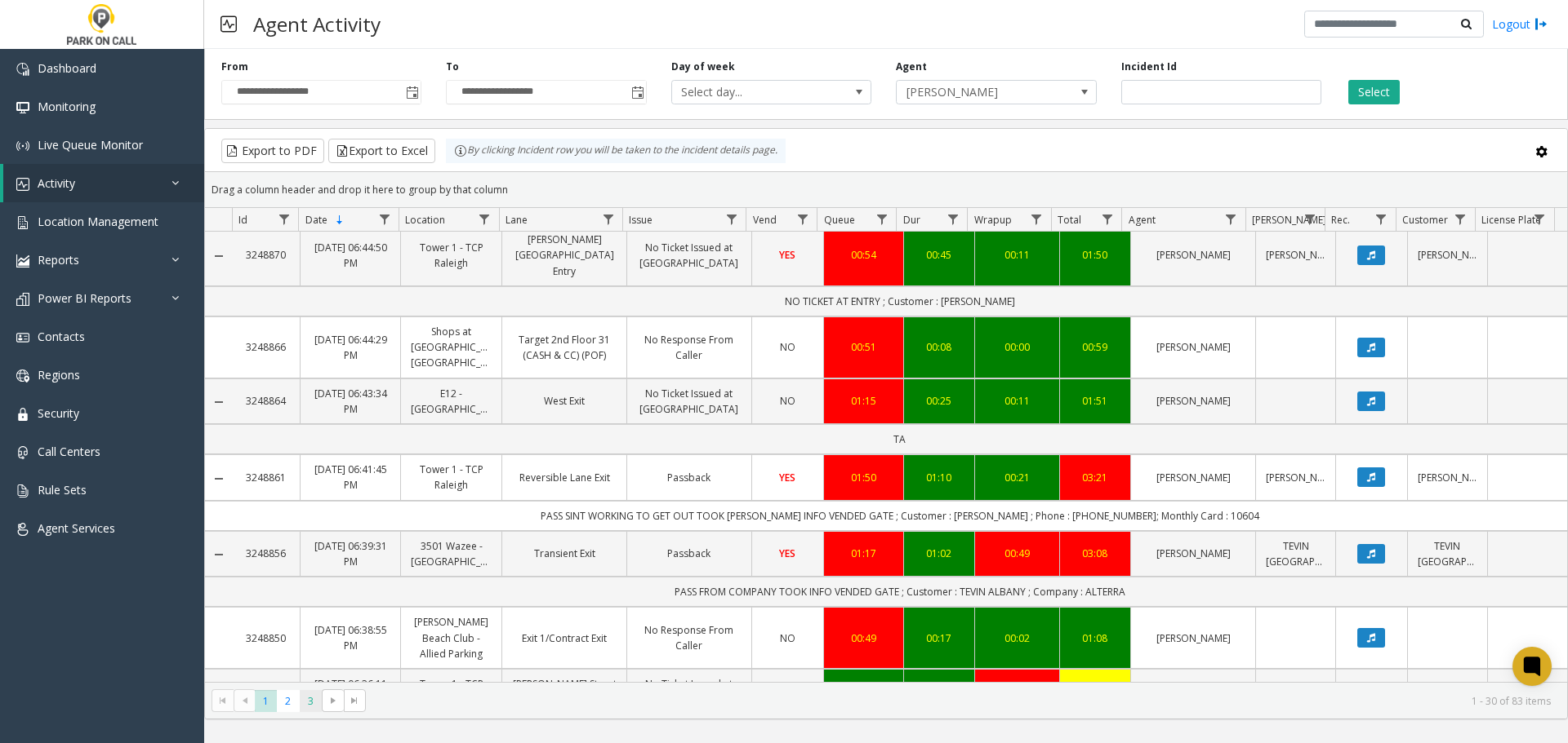
click at [316, 704] on span "3" at bounding box center [310, 701] width 22 height 22
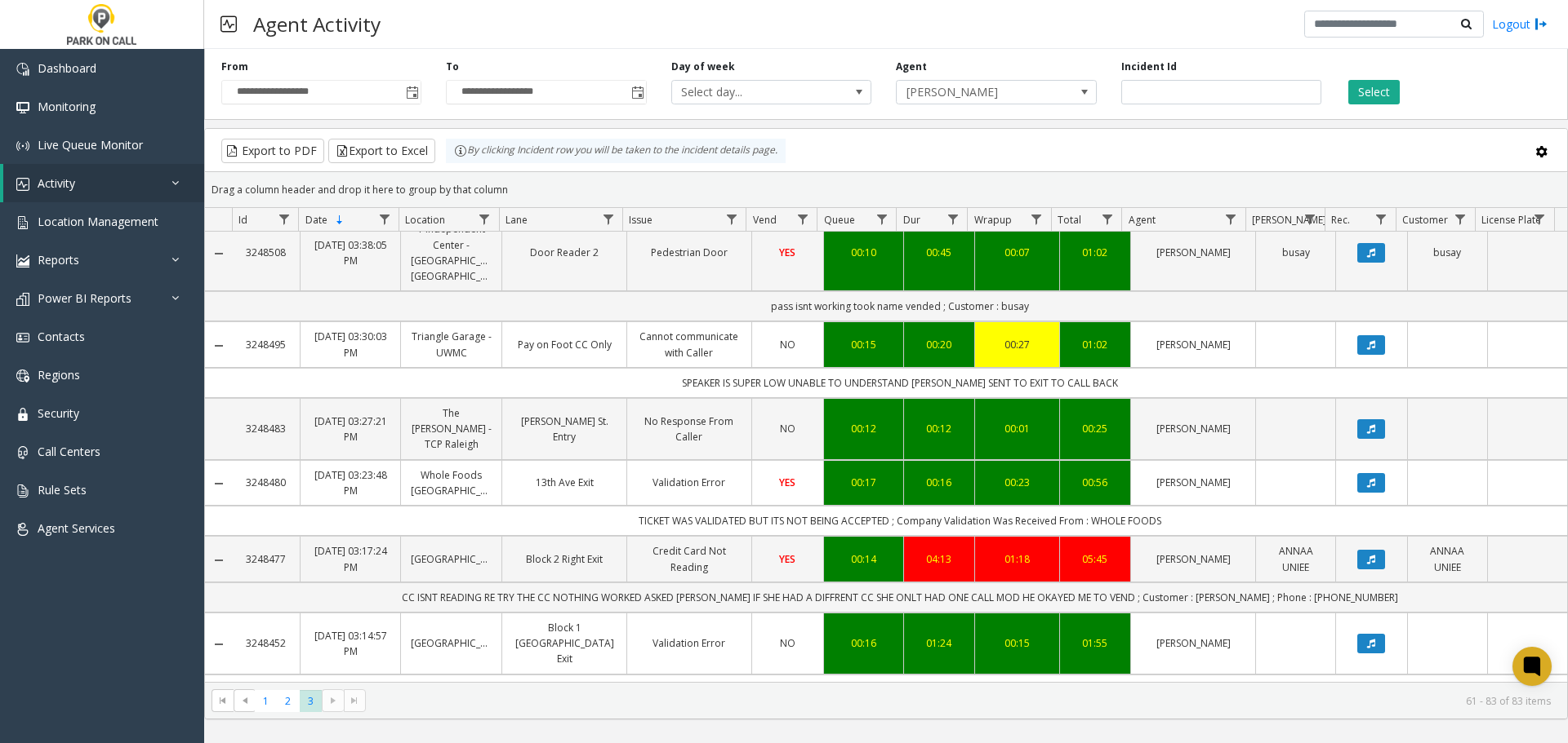
scroll to position [1481, 0]
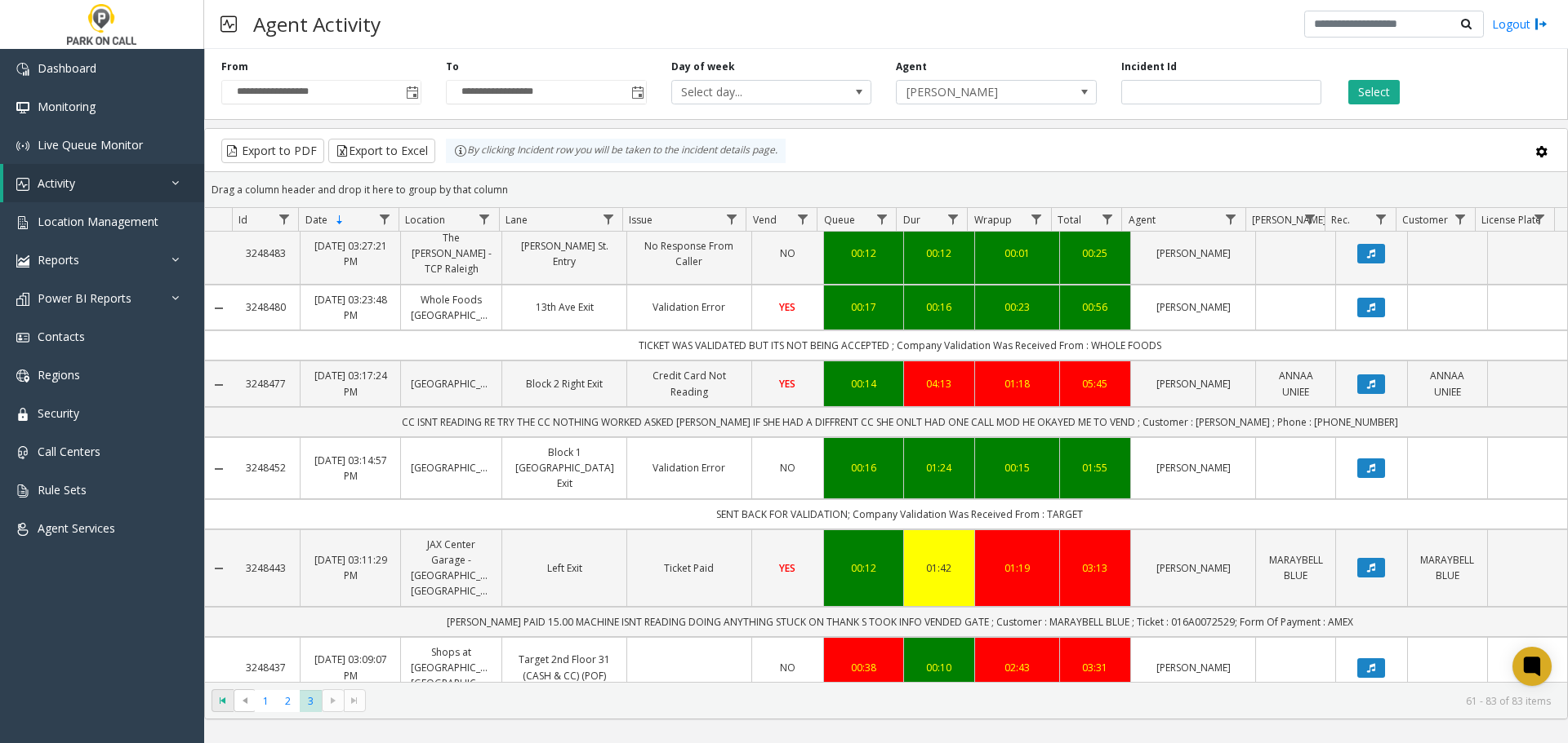
click at [229, 704] on span "Go to the first page" at bounding box center [223, 701] width 14 height 14
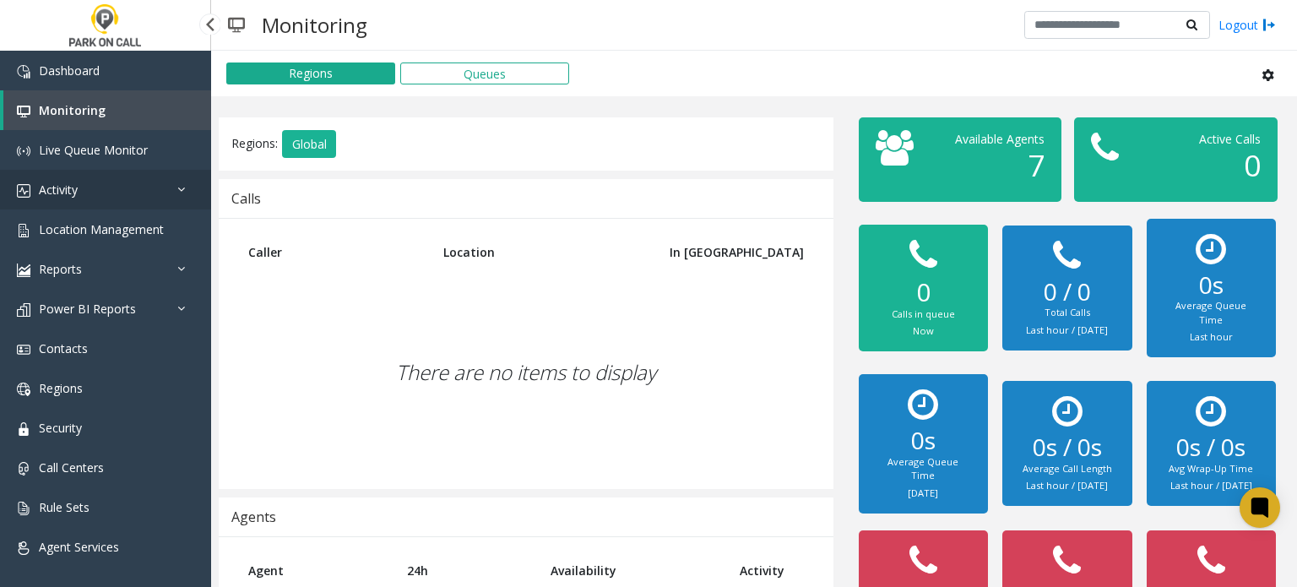
click at [122, 190] on link "Activity" at bounding box center [105, 190] width 211 height 40
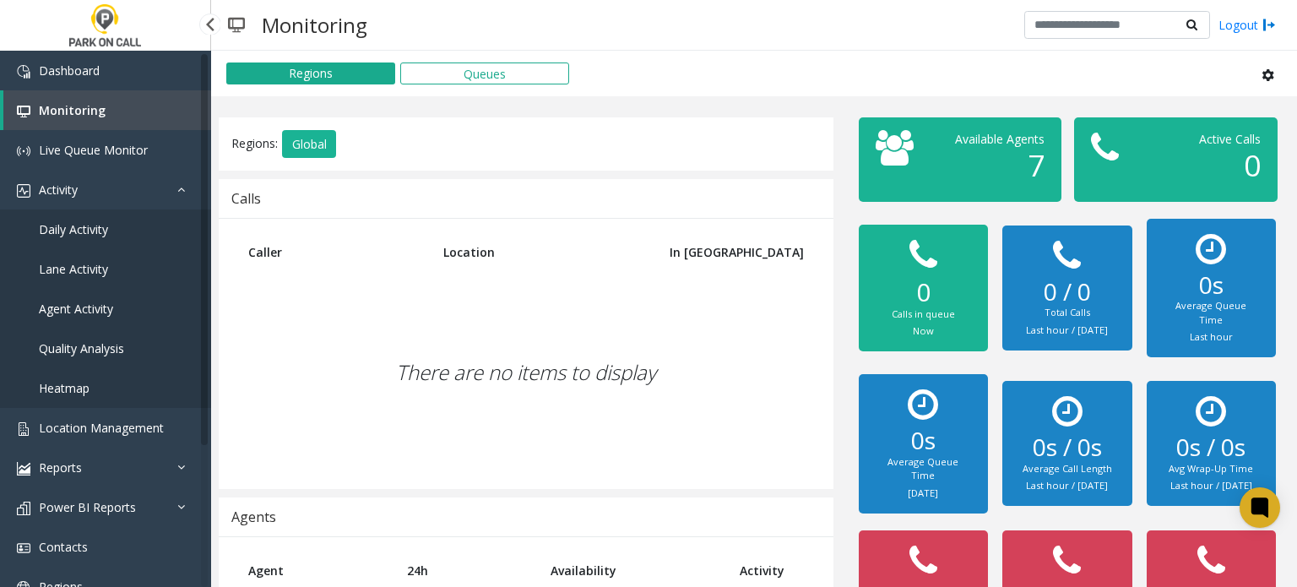
click at [108, 305] on span "Agent Activity" at bounding box center [76, 309] width 74 height 16
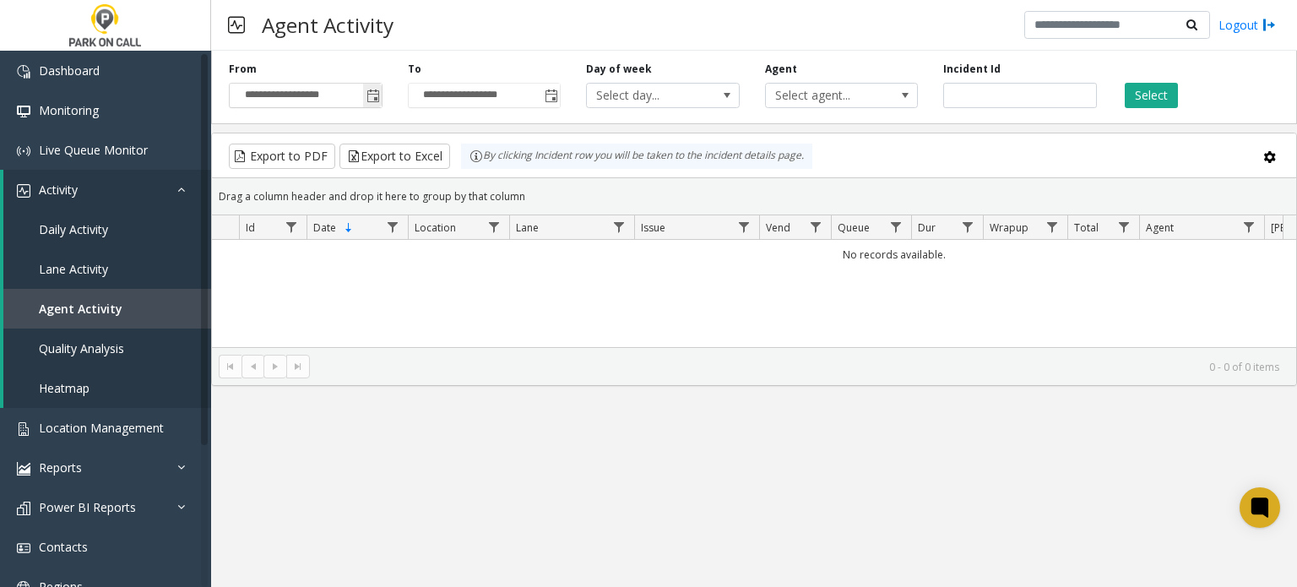
click at [379, 101] on span "Toggle popup" at bounding box center [372, 95] width 19 height 27
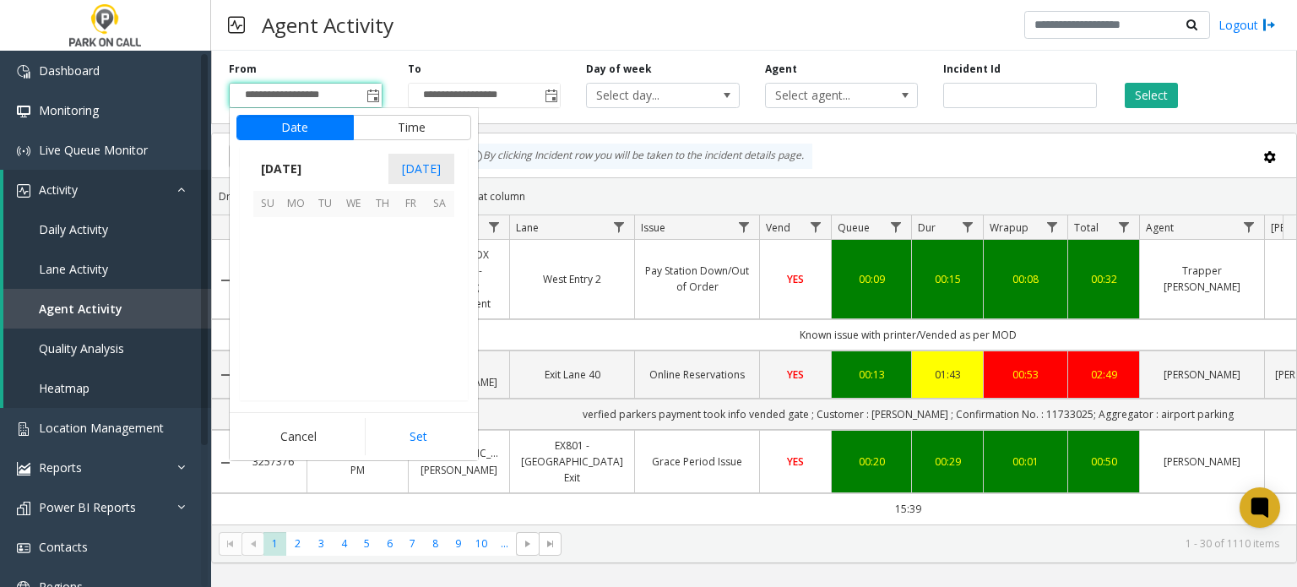
scroll to position [302944, 0]
click at [272, 311] on span "17" at bounding box center [267, 317] width 29 height 29
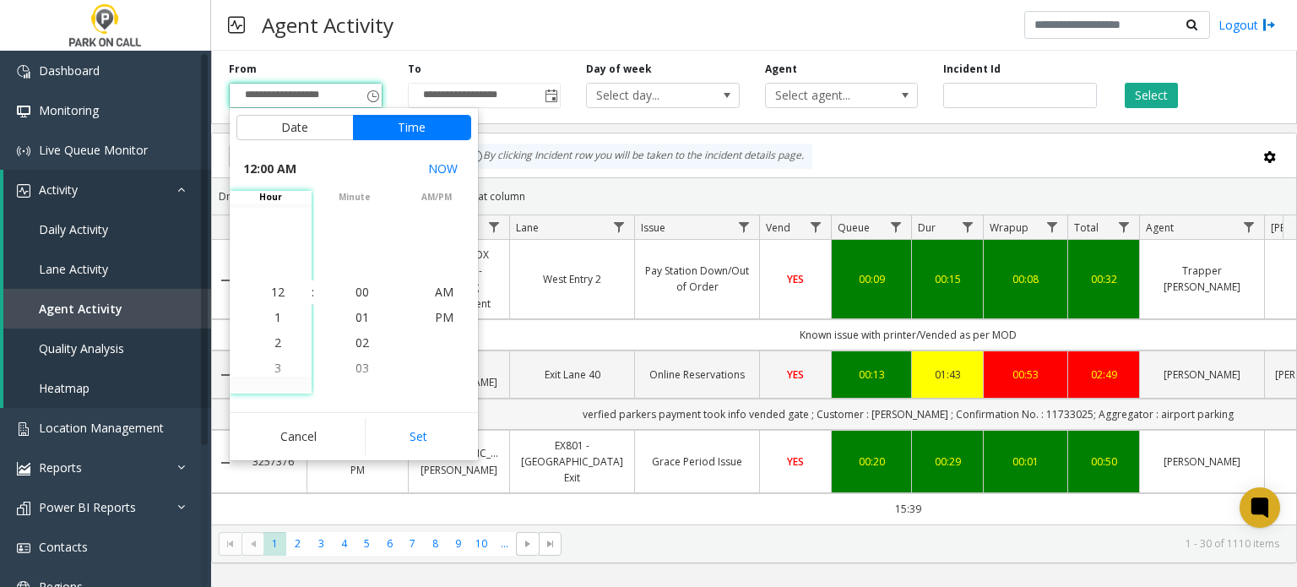
click at [430, 443] on button "Set" at bounding box center [418, 436] width 106 height 37
type input "**********"
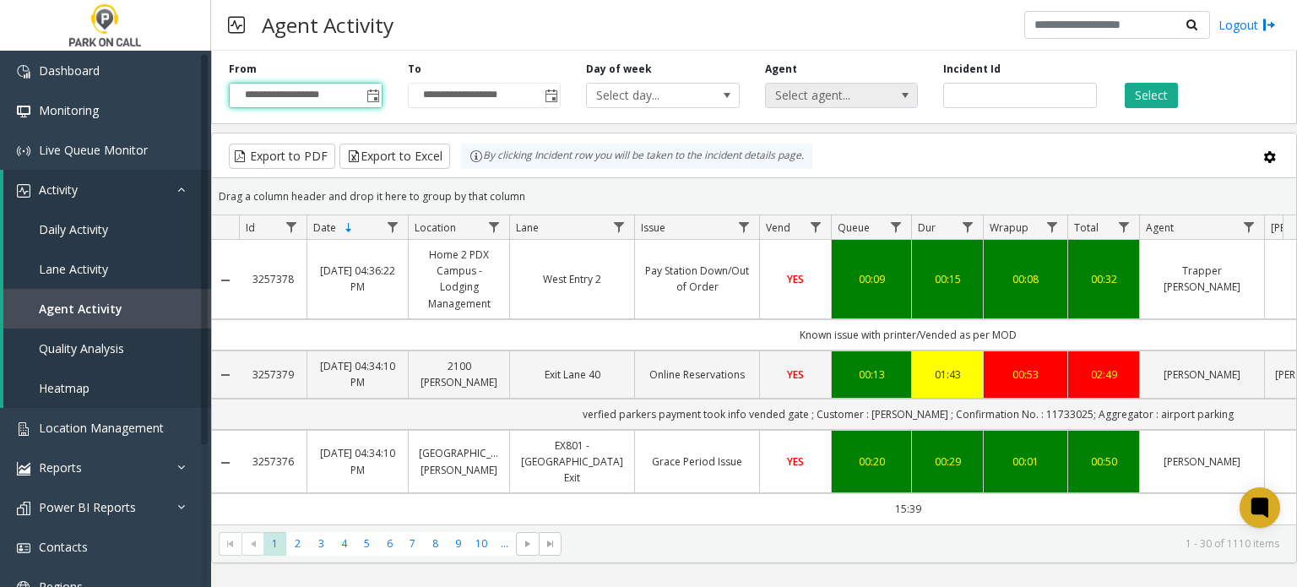
click at [801, 101] on span "Select agent..." at bounding box center [827, 96] width 122 height 24
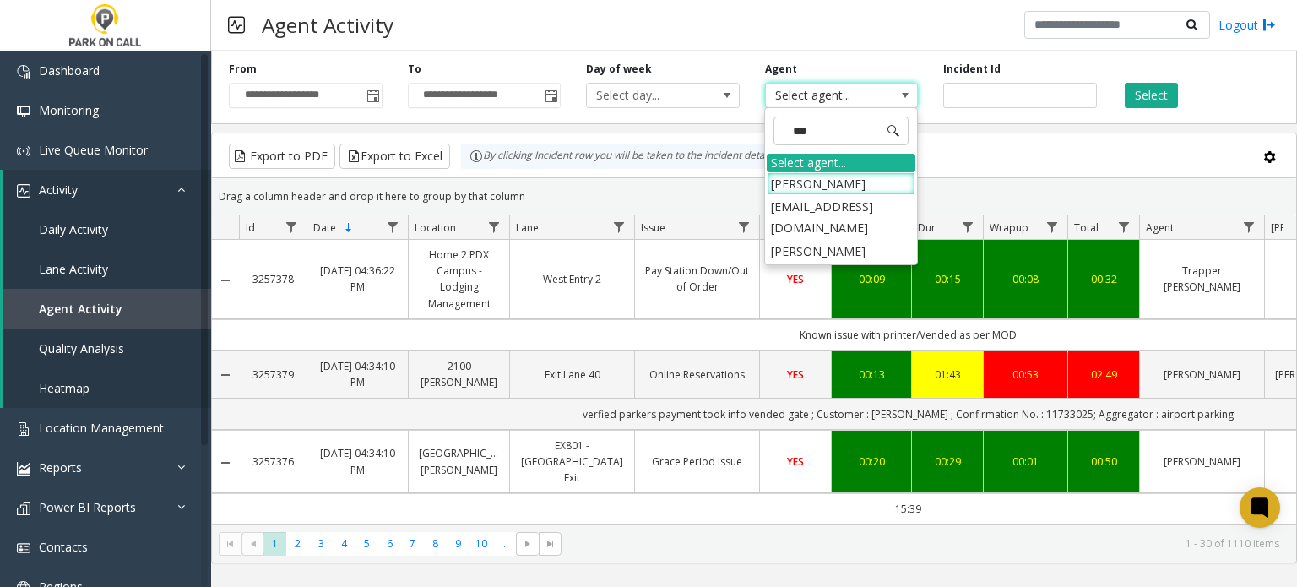
type input "****"
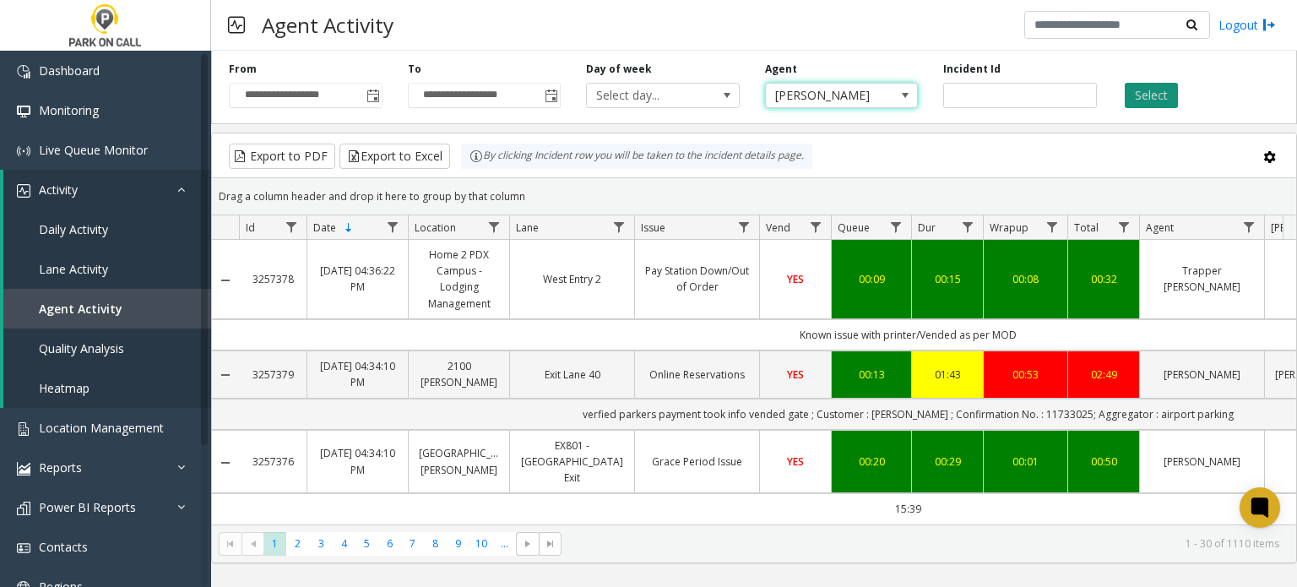
click at [1139, 94] on button "Select" at bounding box center [1151, 95] width 53 height 25
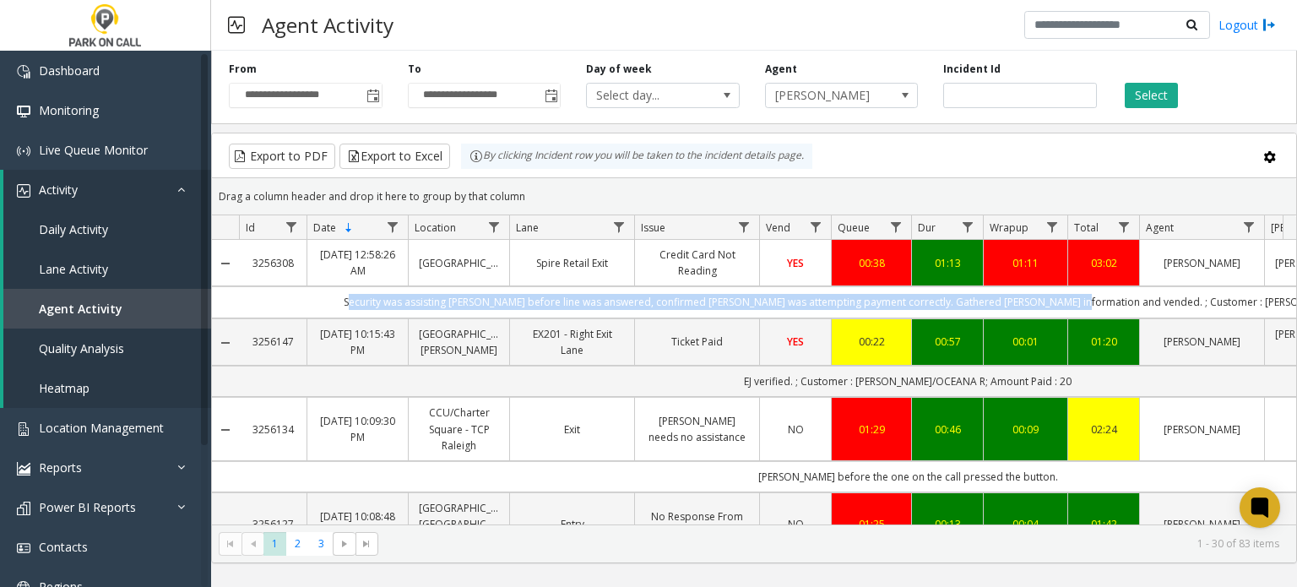
drag, startPoint x: 429, startPoint y: 304, endPoint x: 1147, endPoint y: 307, distance: 717.9
click at [1147, 307] on td "Security was assisting parker before line was answered, confirmed parker was at…" at bounding box center [908, 301] width 1338 height 31
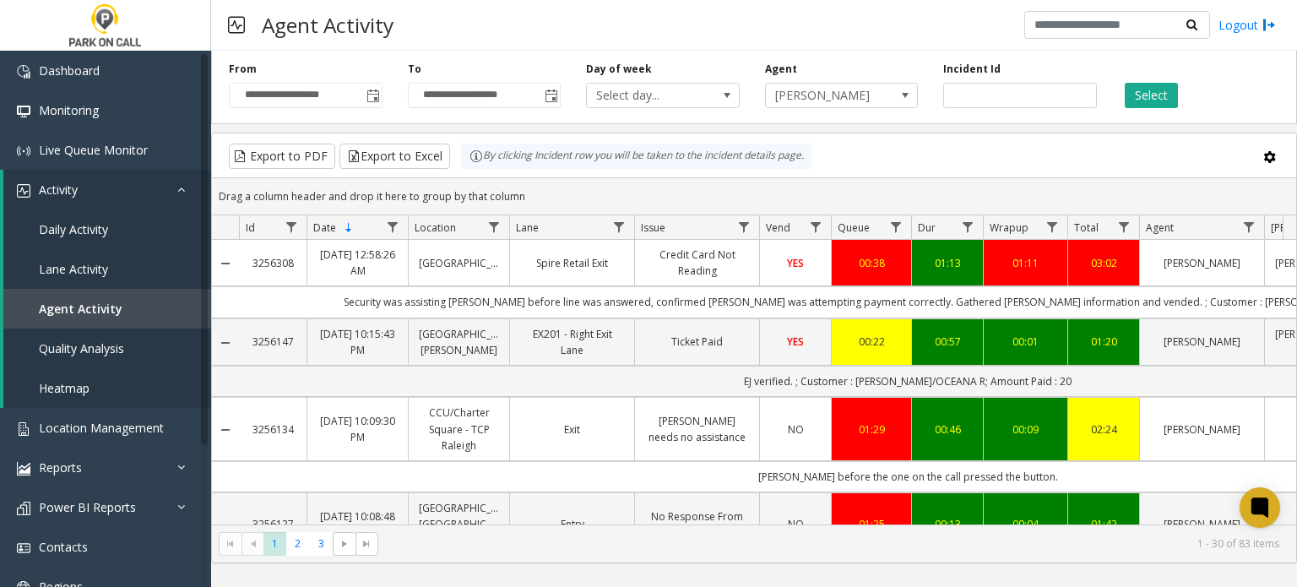
click at [1065, 158] on div "Export to PDF Export to Excel By clicking Incident row you will be taken to the…" at bounding box center [754, 156] width 1056 height 25
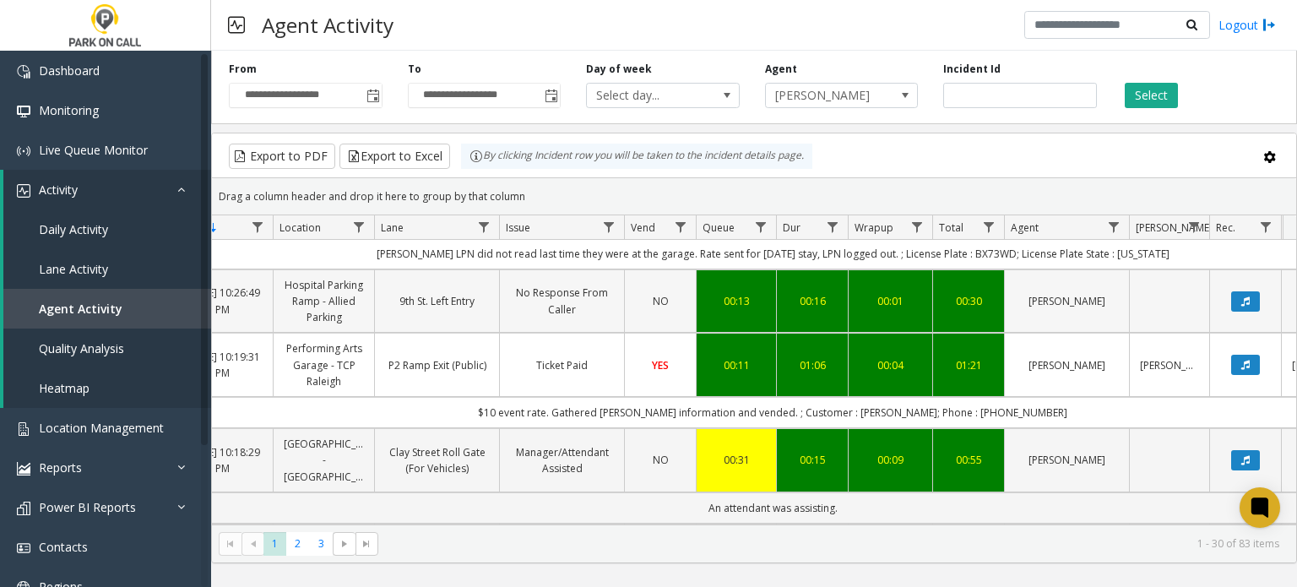
scroll to position [591, 135]
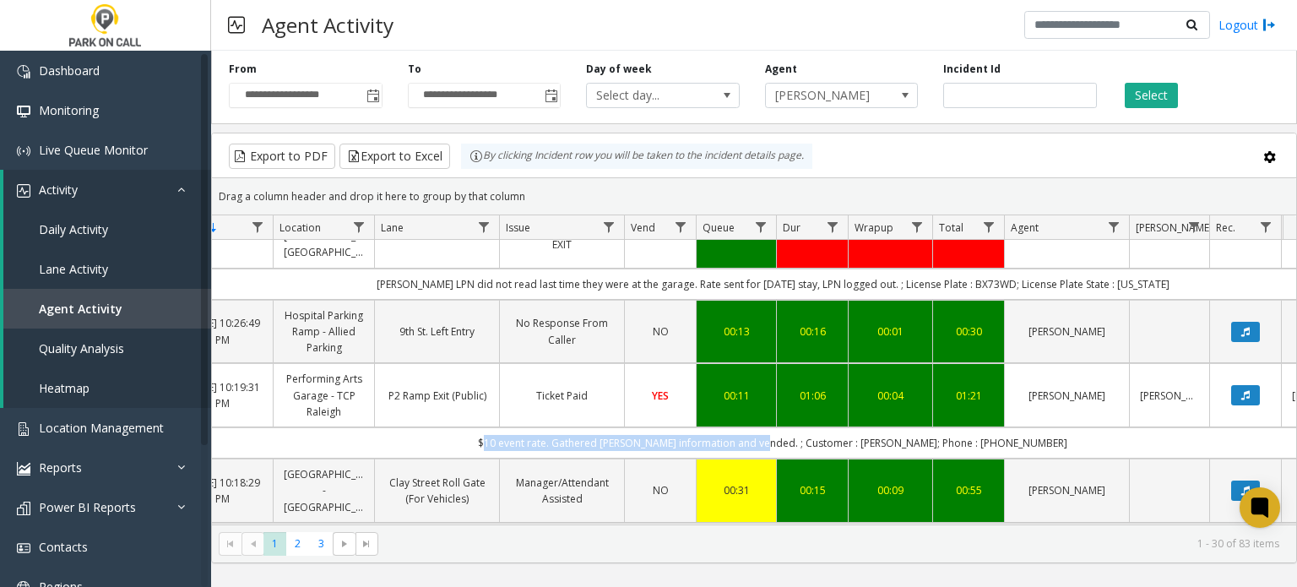
drag, startPoint x: 520, startPoint y: 468, endPoint x: 796, endPoint y: 479, distance: 276.4
click at [796, 459] on td "$10 event rate. Gathered parker information and vended. ; Customer : Clare Wilk…" at bounding box center [773, 442] width 1338 height 31
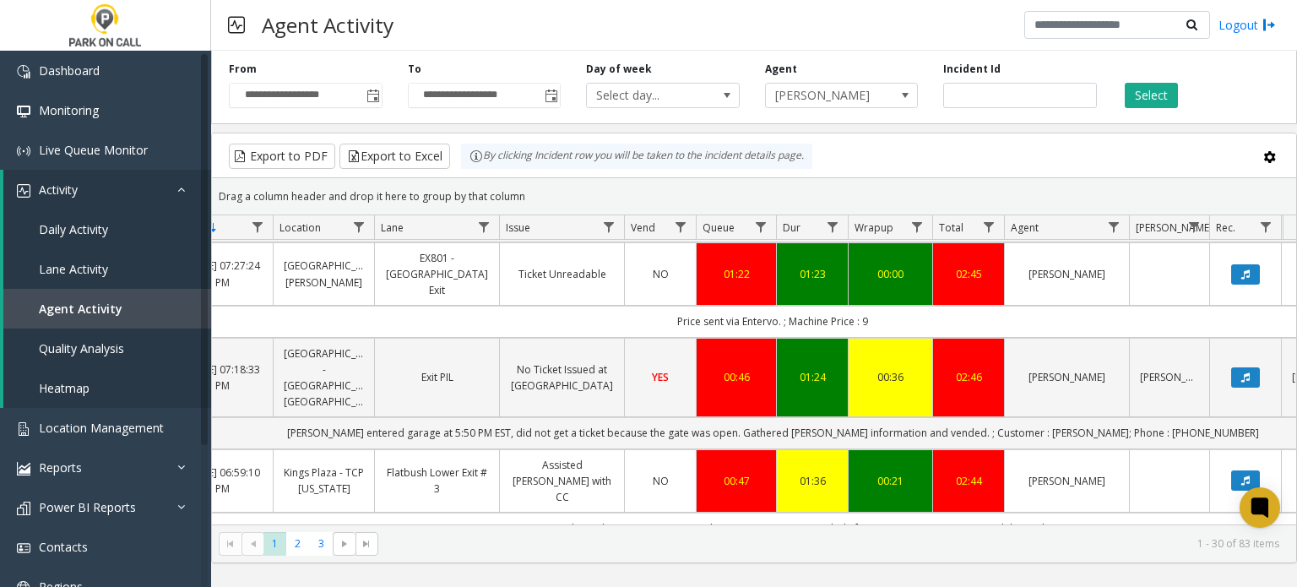
scroll to position [1267, 135]
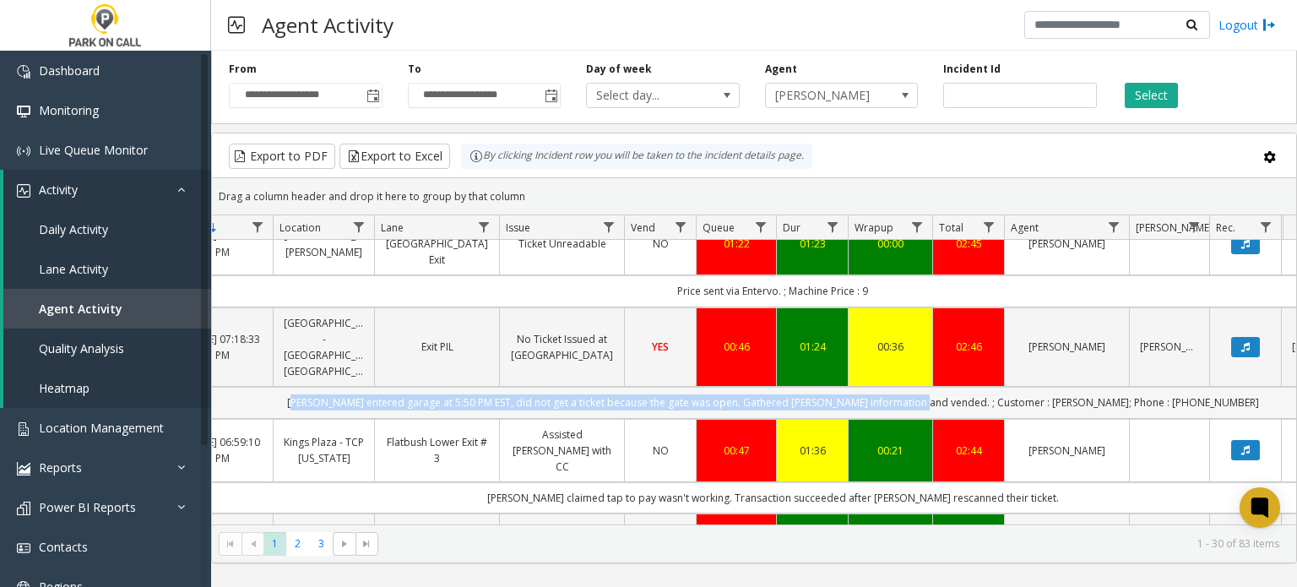
drag, startPoint x: 432, startPoint y: 420, endPoint x: 961, endPoint y: 412, distance: 528.8
click at [961, 412] on td "Parker entered garage at 5:50 PM EST, did not get a ticket because the gate was…" at bounding box center [773, 402] width 1338 height 31
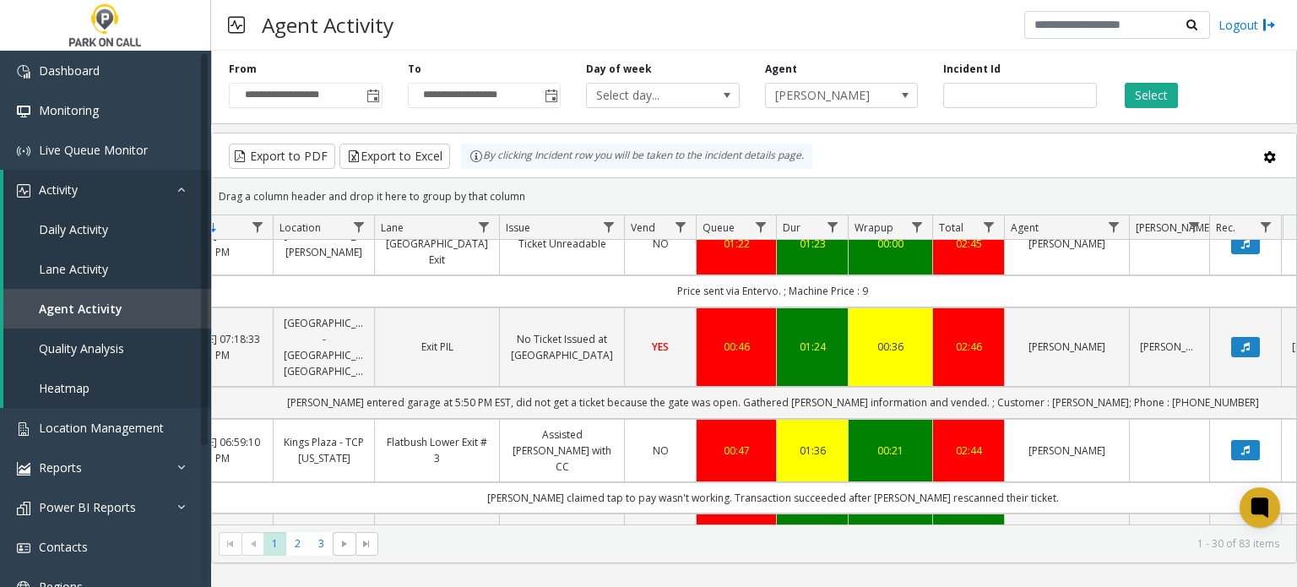
click at [952, 140] on kendo-grid-toolbar "Export to PDF Export to Excel By clicking Incident row you will be taken to the…" at bounding box center [754, 155] width 1085 height 45
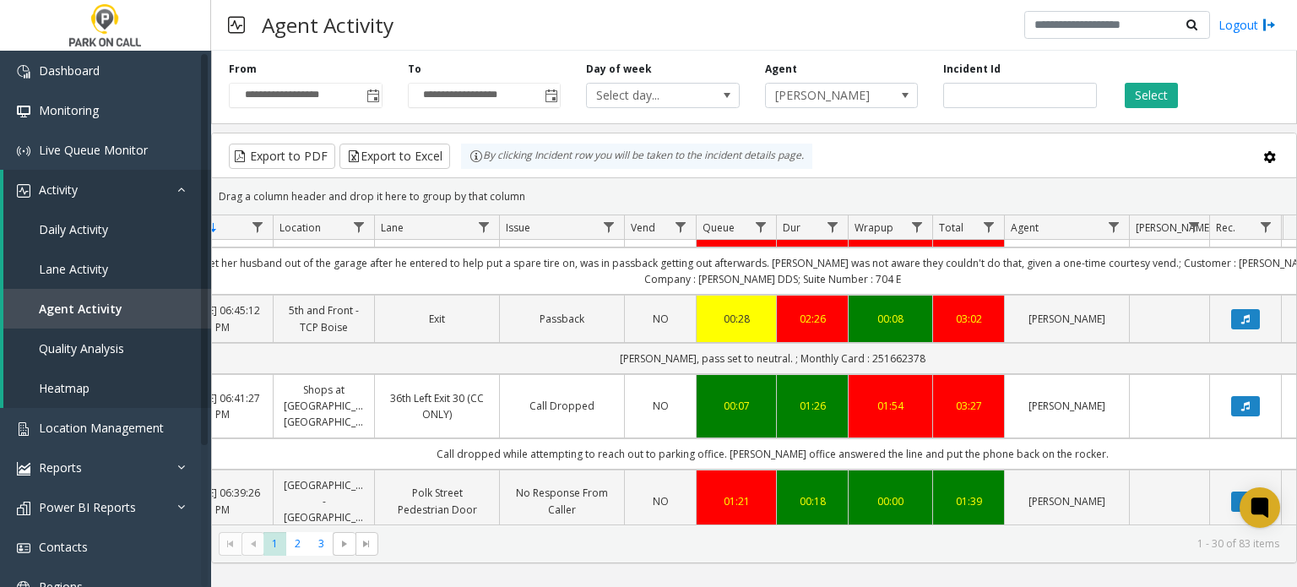
scroll to position [1858, 135]
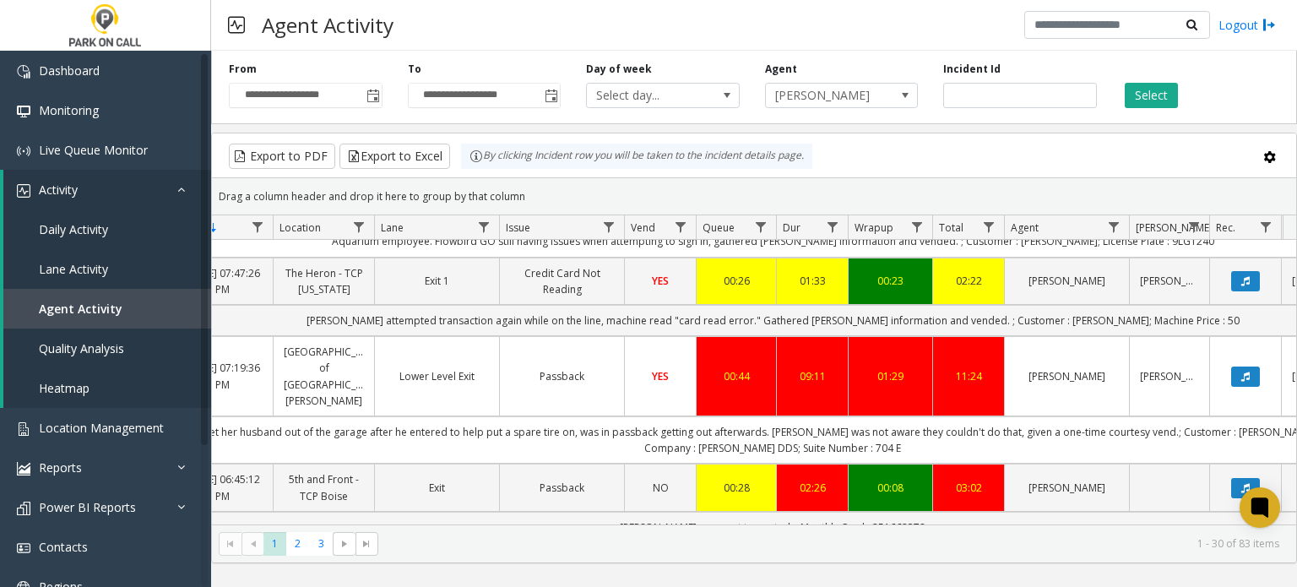
click at [574, 368] on link "Passback" at bounding box center [562, 376] width 104 height 16
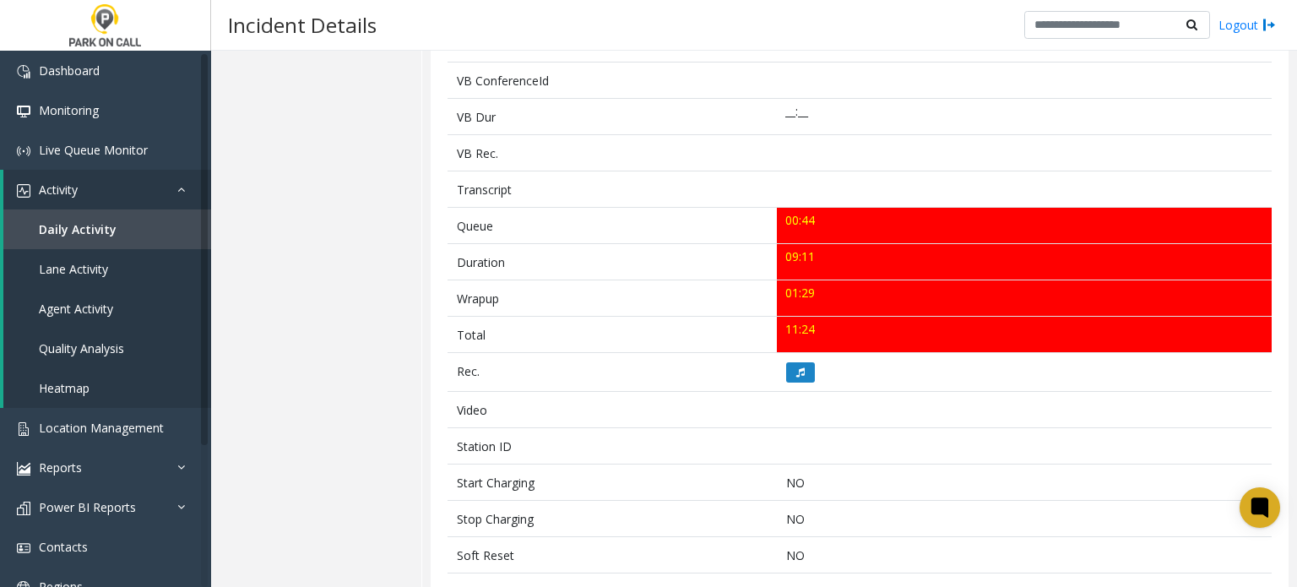
scroll to position [507, 0]
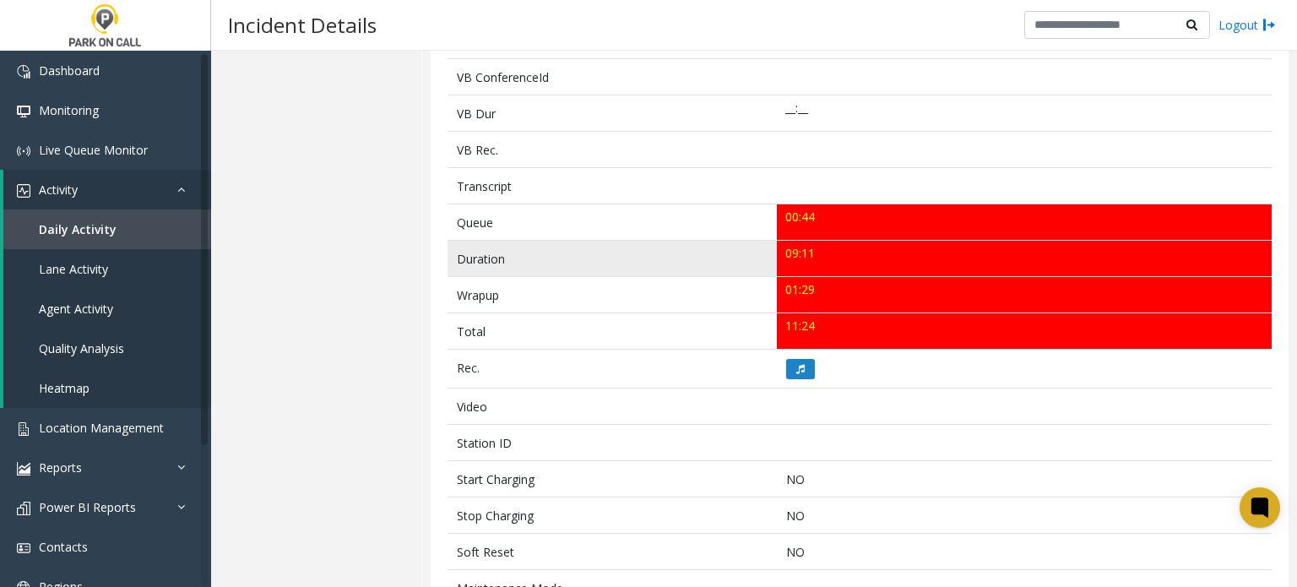
drag, startPoint x: 817, startPoint y: 256, endPoint x: 748, endPoint y: 251, distance: 68.6
click at [750, 253] on tr "Duration 09:11" at bounding box center [860, 259] width 824 height 36
click at [968, 256] on td "09:11" at bounding box center [1024, 259] width 495 height 36
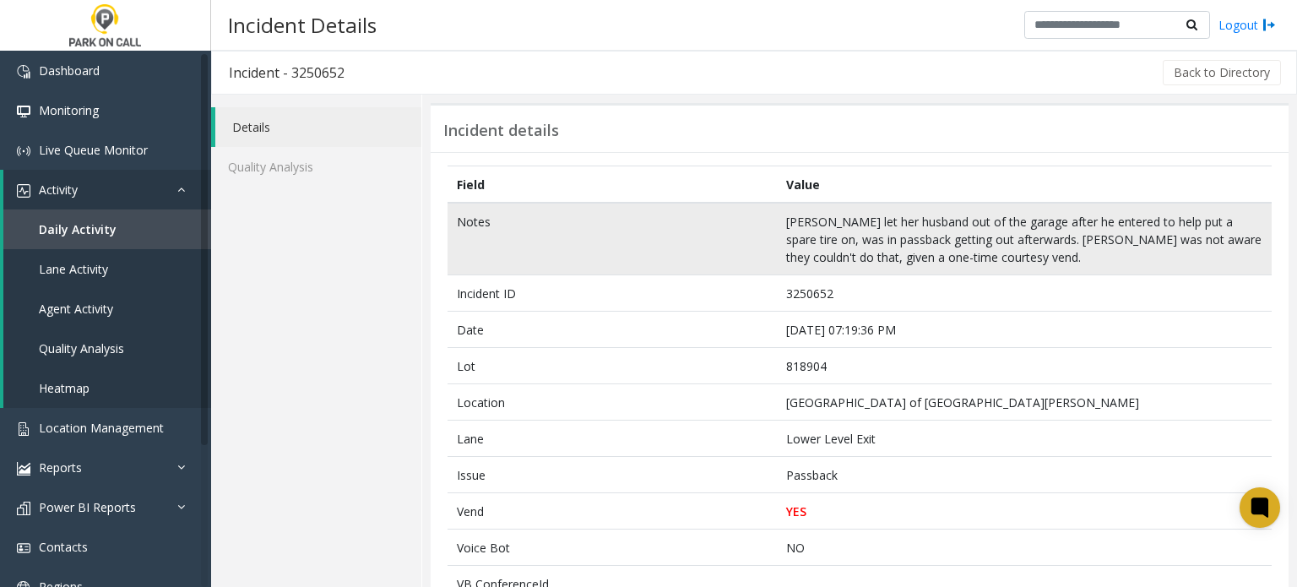
scroll to position [0, 0]
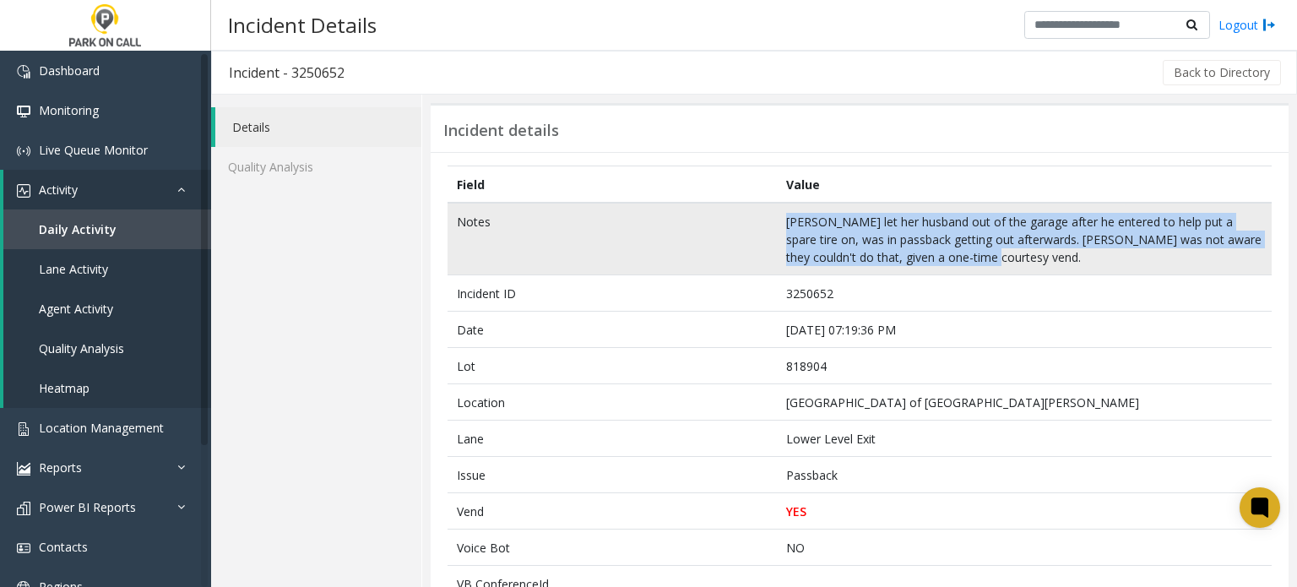
drag, startPoint x: 774, startPoint y: 217, endPoint x: 957, endPoint y: 262, distance: 188.7
click at [957, 262] on td "Parker let her husband out of the garage after he entered to help put a spare t…" at bounding box center [1024, 239] width 495 height 73
click at [998, 257] on td "Parker let her husband out of the garage after he entered to help put a spare t…" at bounding box center [1024, 239] width 495 height 73
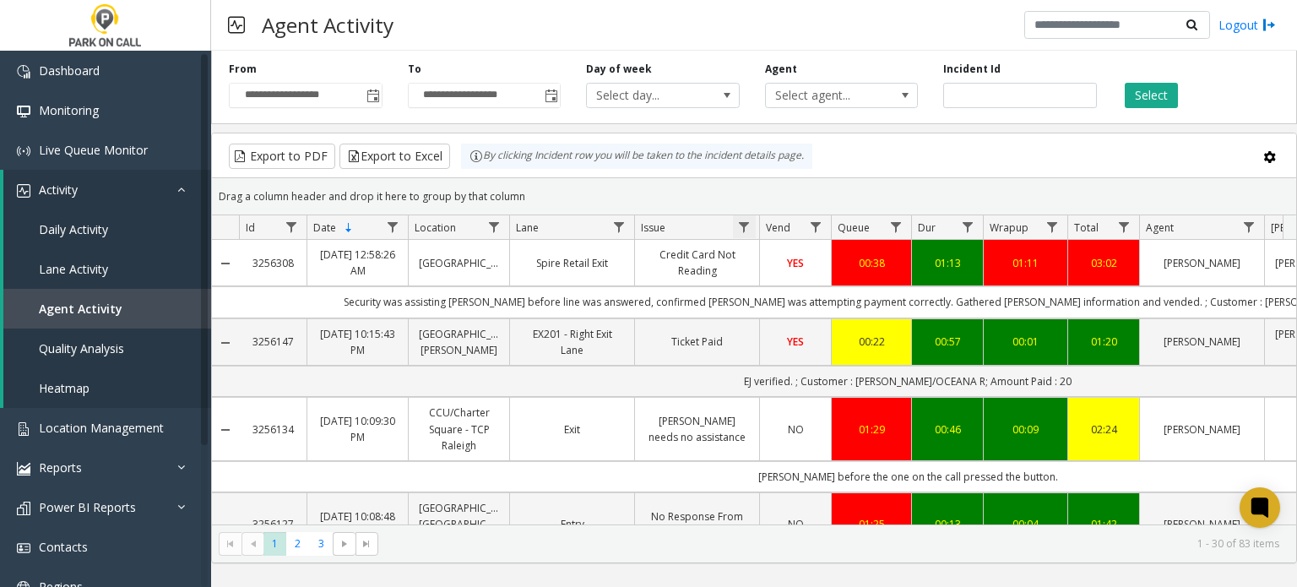
click at [748, 222] on span "Data table" at bounding box center [744, 227] width 14 height 14
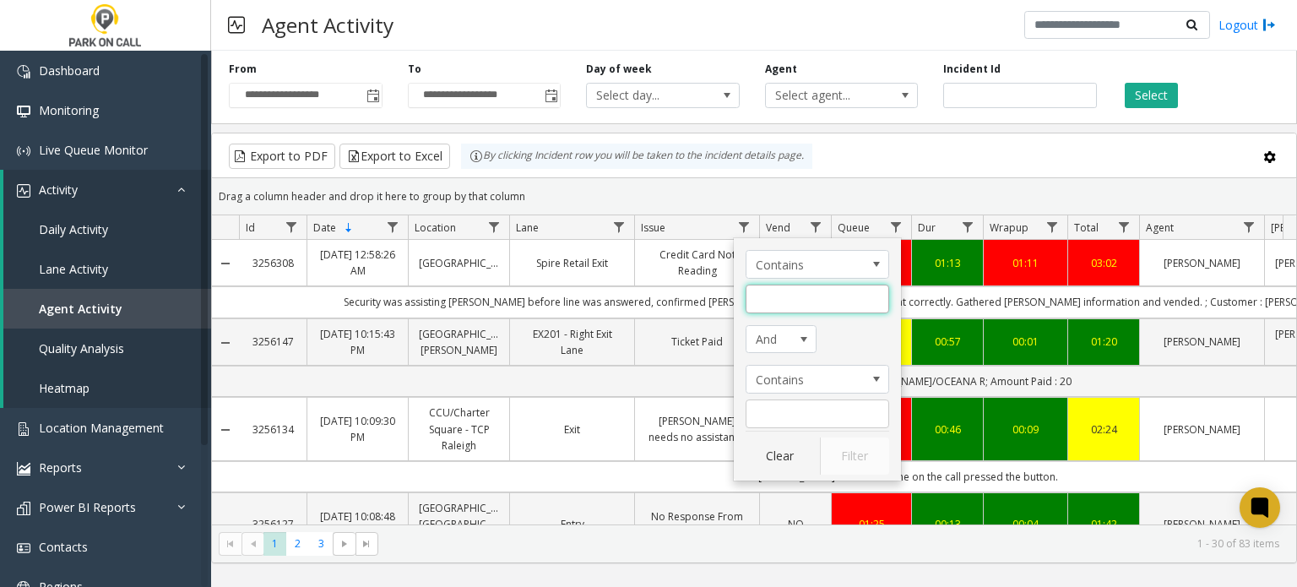
click at [760, 302] on input "Issue Filter" at bounding box center [818, 299] width 144 height 29
type input "**********"
click button "Filter" at bounding box center [854, 456] width 69 height 37
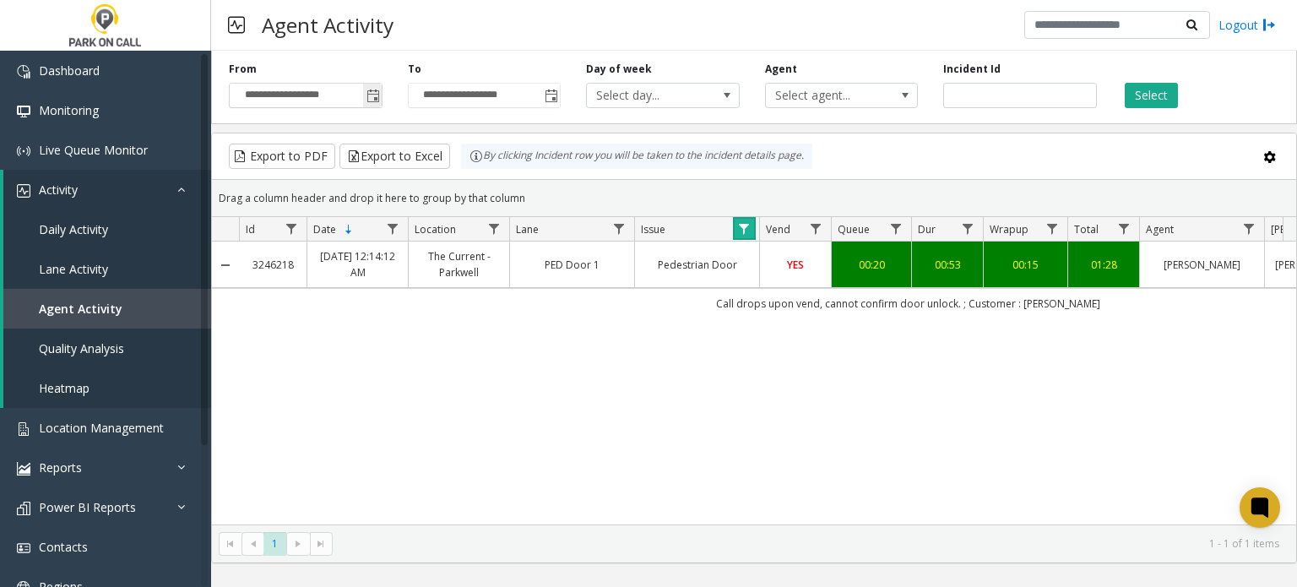
click at [379, 95] on span "Toggle popup" at bounding box center [372, 95] width 19 height 27
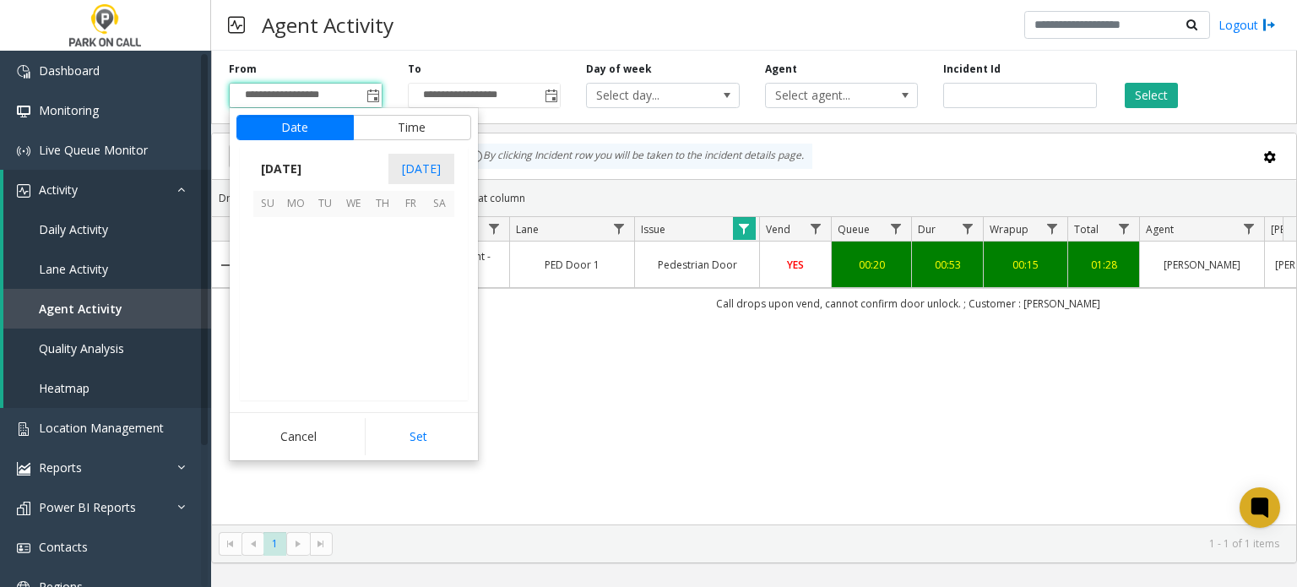
scroll to position [302944, 0]
click at [274, 289] on span "10" at bounding box center [267, 289] width 29 height 29
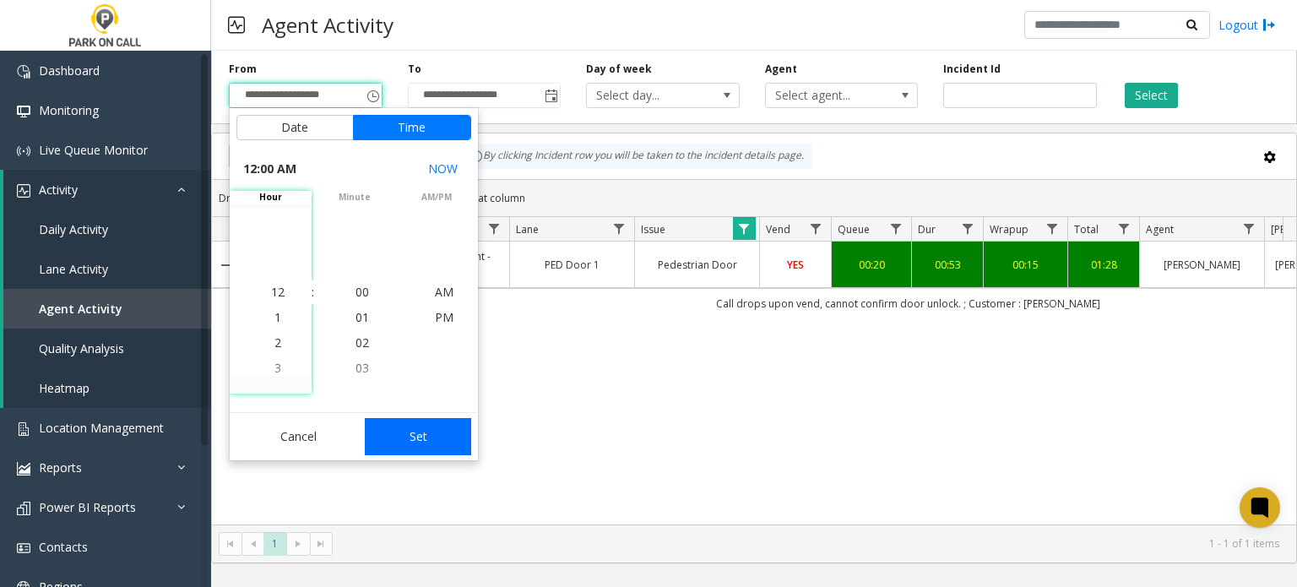
click at [409, 425] on button "Set" at bounding box center [418, 436] width 106 height 37
type input "**********"
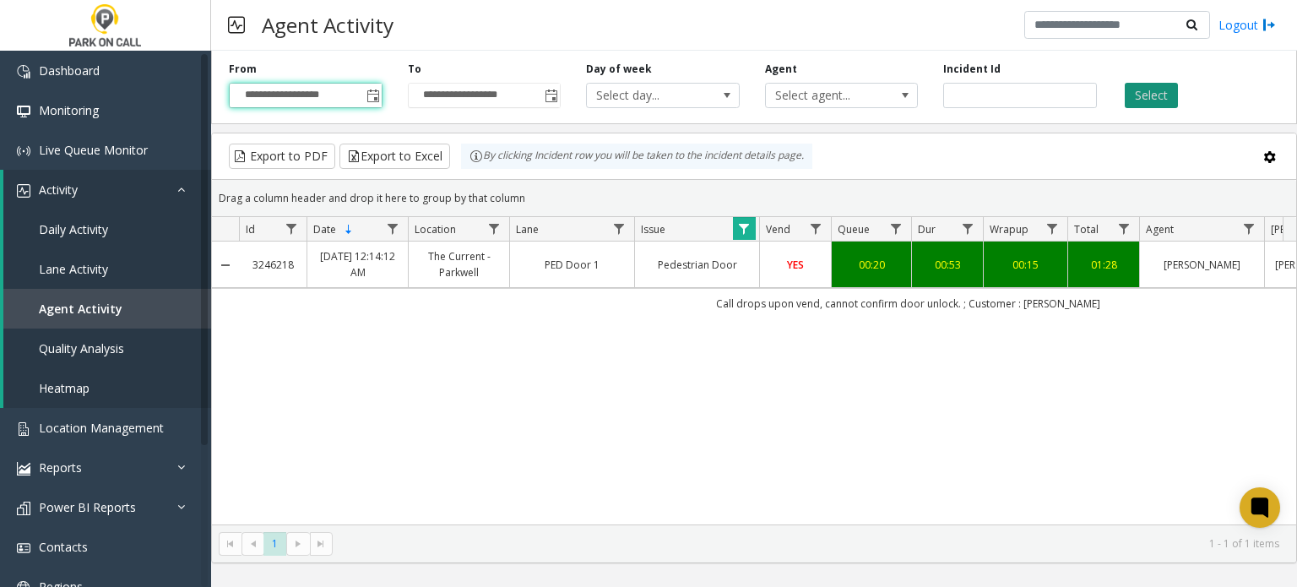
click at [1160, 105] on button "Select" at bounding box center [1151, 95] width 53 height 25
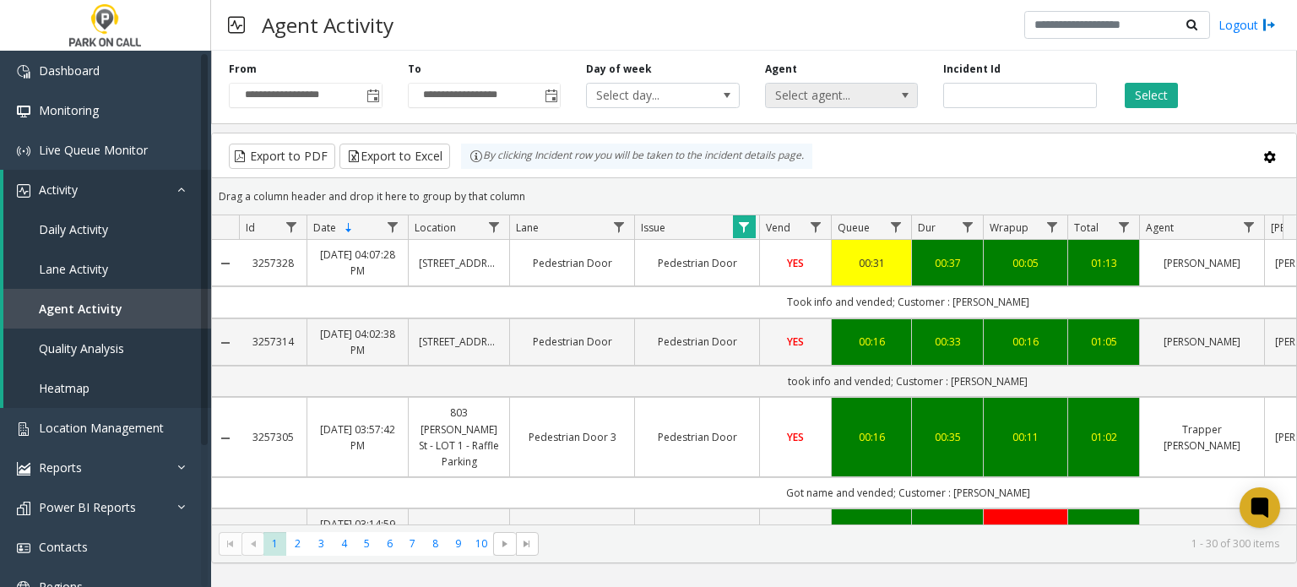
click at [854, 102] on span "Select agent..." at bounding box center [827, 96] width 122 height 24
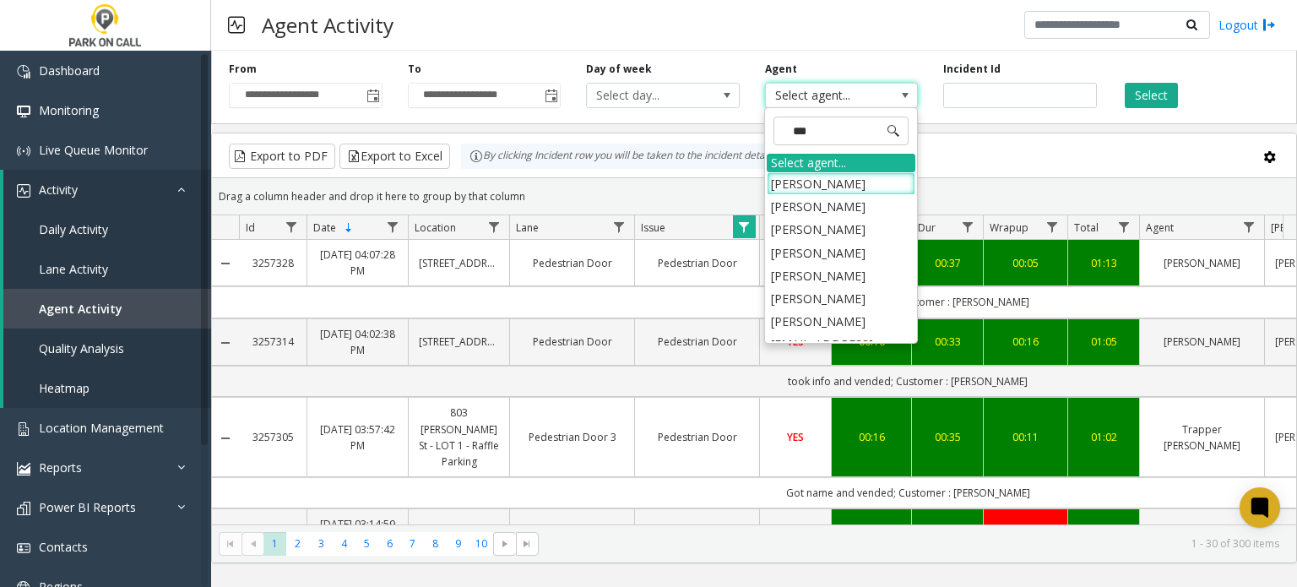
type input "****"
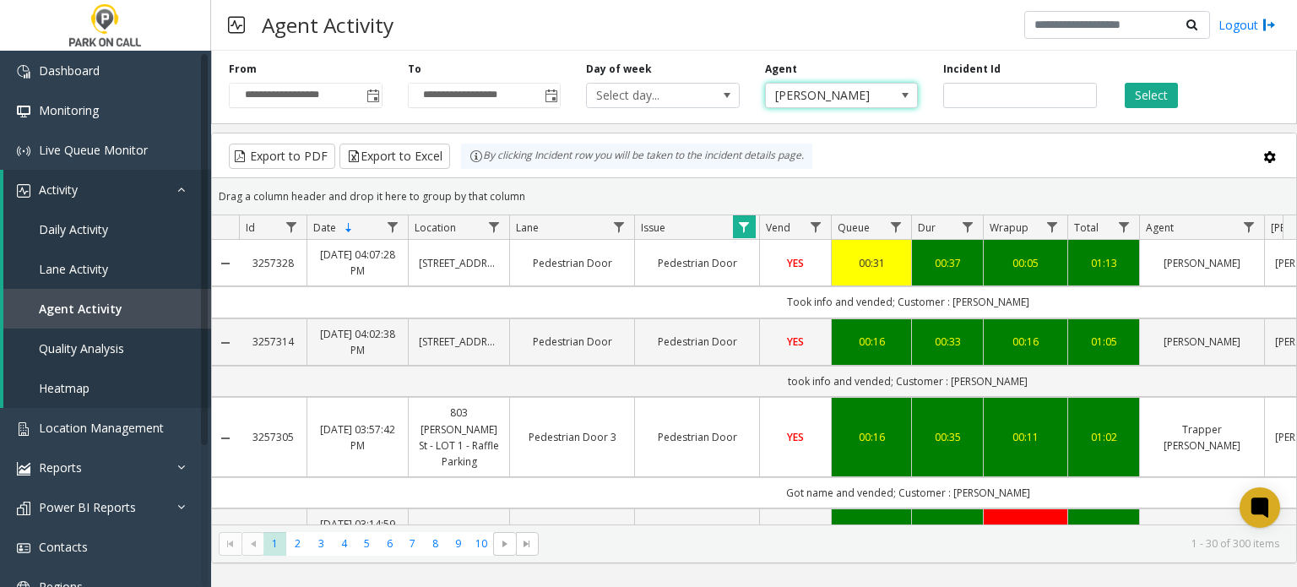
click at [1139, 80] on div "Select" at bounding box center [1199, 85] width 179 height 46
click at [1145, 88] on button "Select" at bounding box center [1151, 95] width 53 height 25
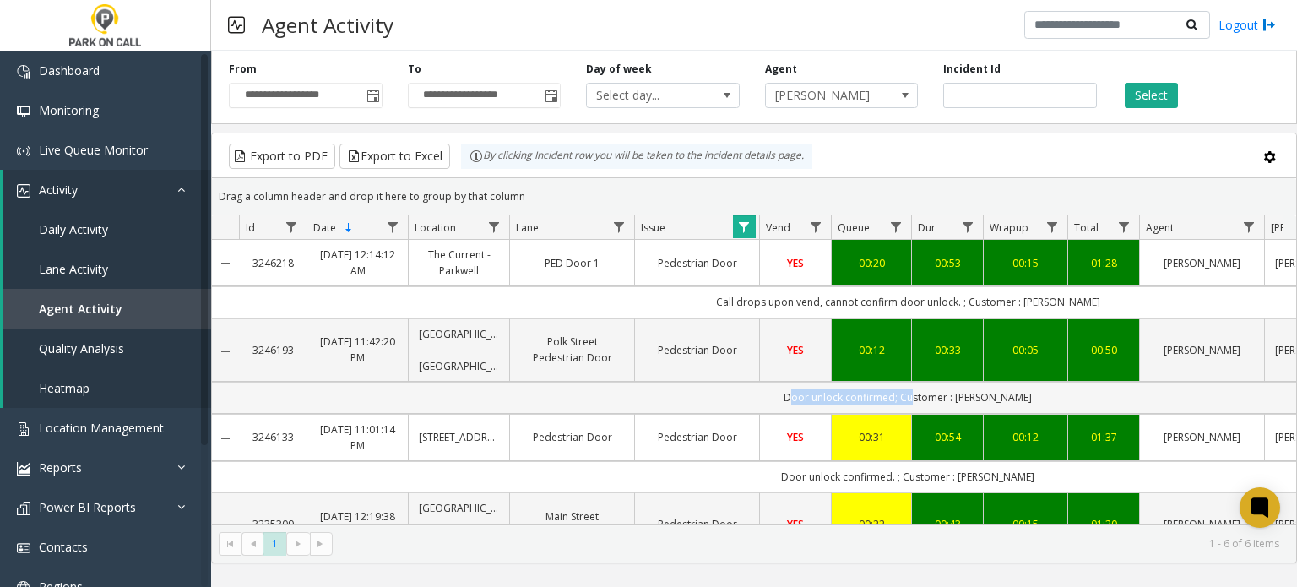
drag, startPoint x: 780, startPoint y: 377, endPoint x: 907, endPoint y: 368, distance: 127.8
click at [907, 382] on td "Door unlock confirmed; Customer : Cameron Byrd" at bounding box center [908, 397] width 1338 height 31
